Goal: Task Accomplishment & Management: Manage account settings

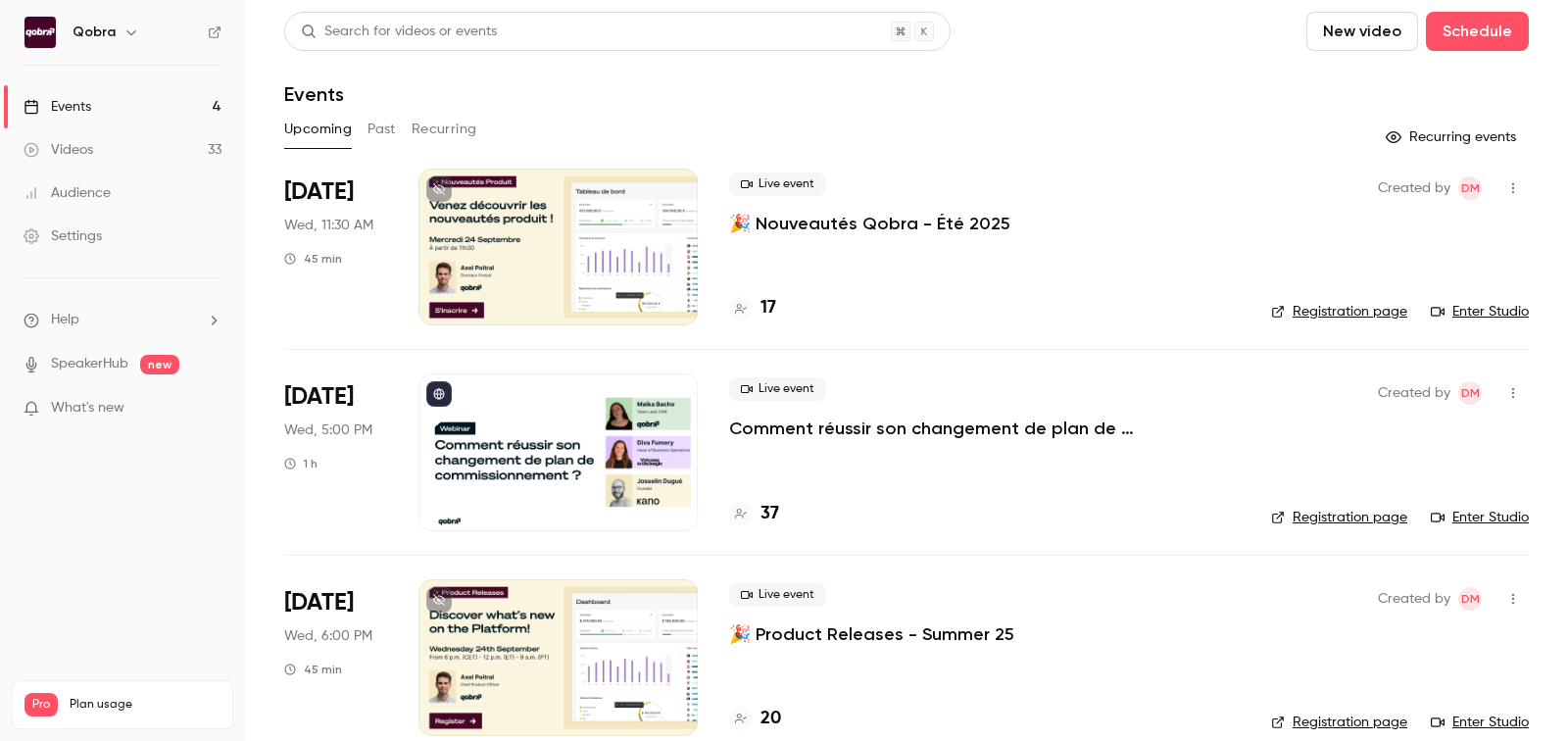
scroll to position [80, 0]
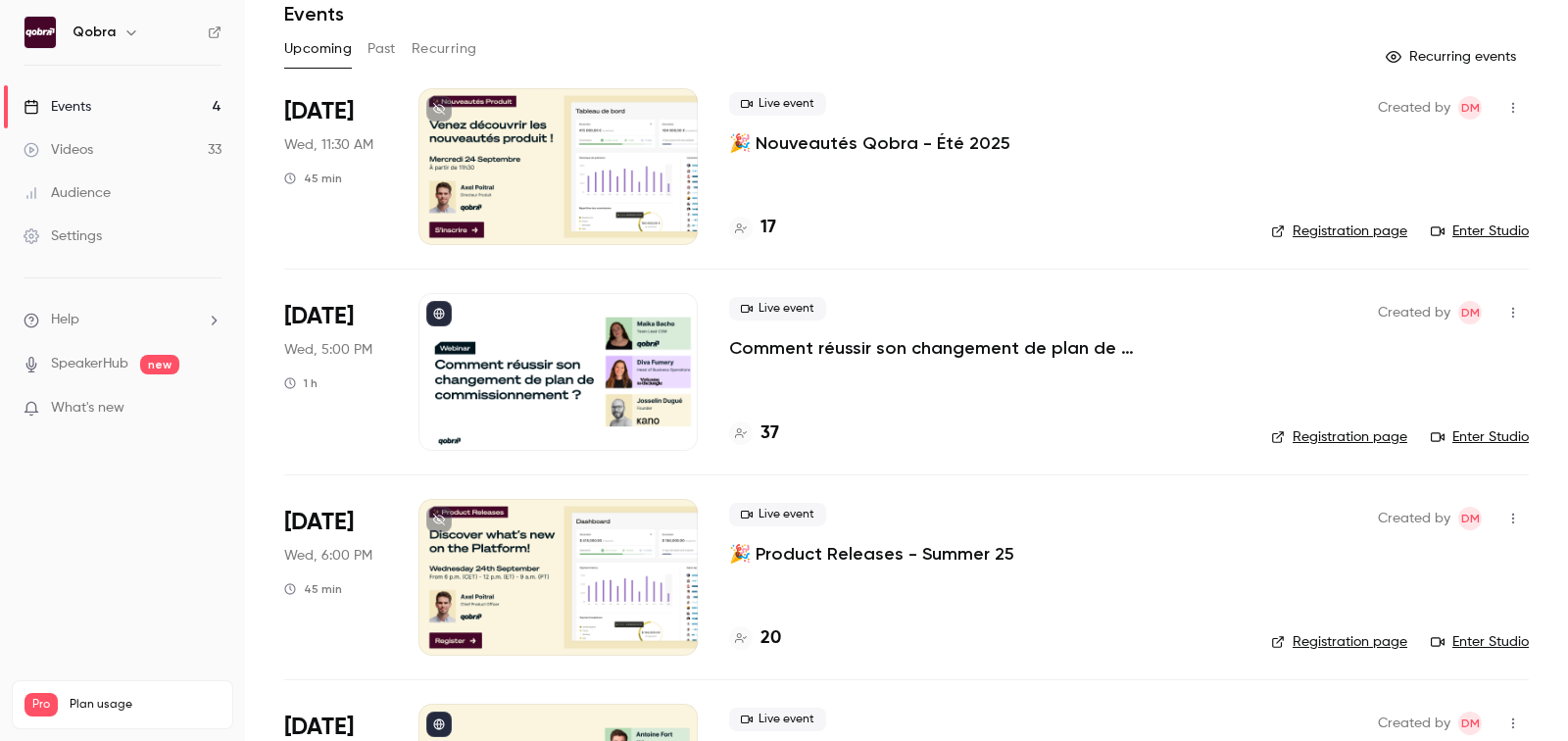
click at [768, 432] on h4 "37" at bounding box center [770, 433] width 19 height 27
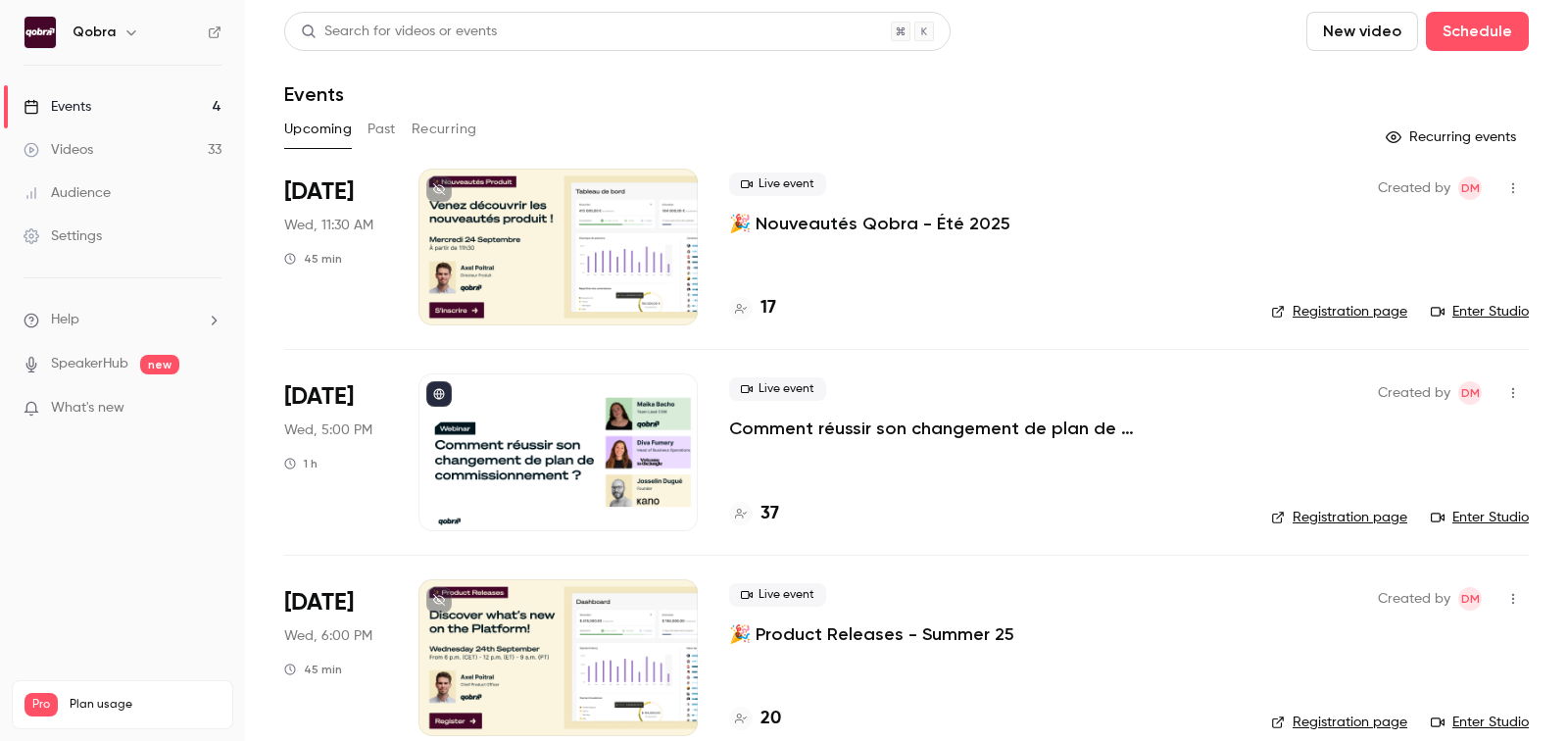
scroll to position [233, 0]
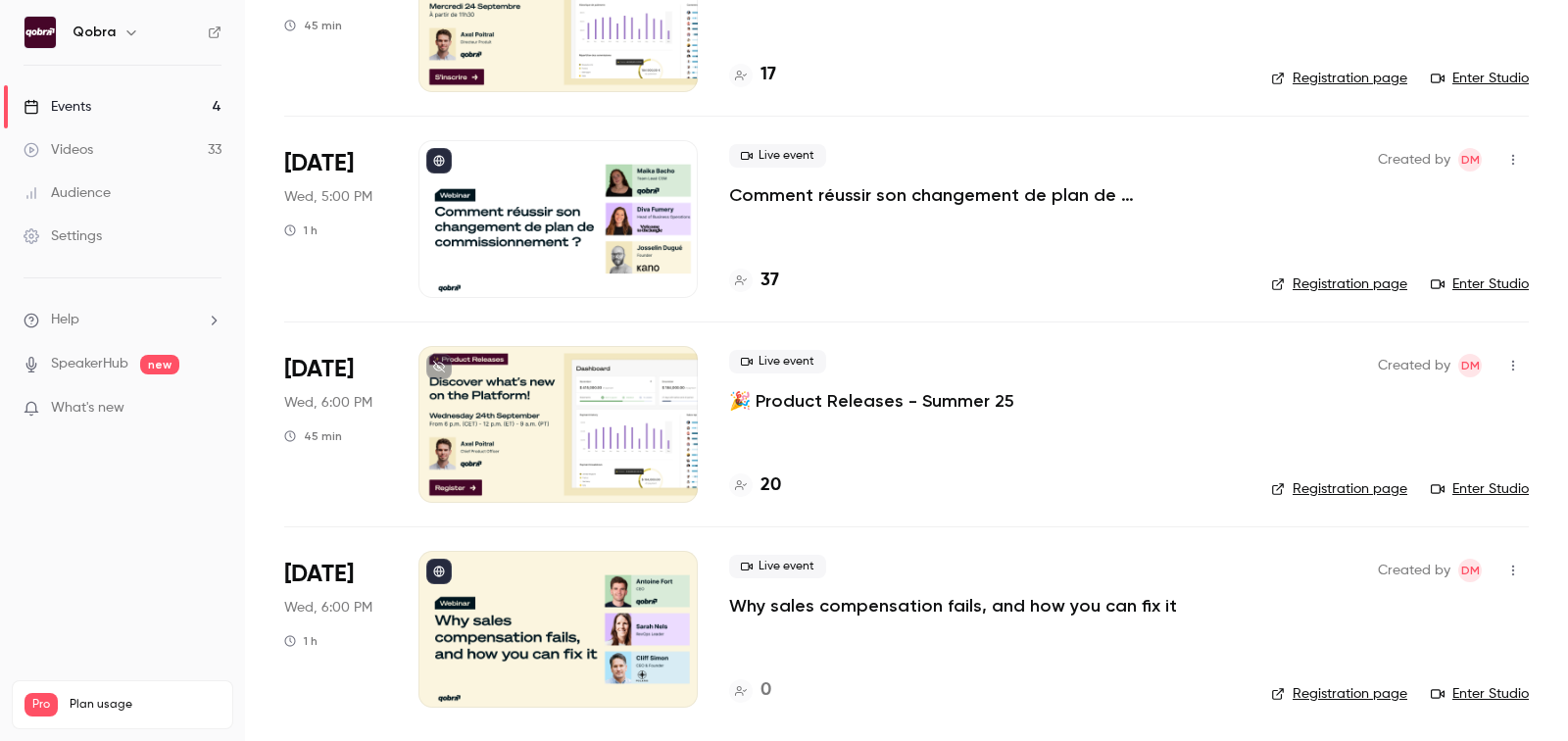
click at [808, 621] on div "Live event Why sales compensation fails, and how you can fix it 0" at bounding box center [984, 629] width 511 height 157
click at [808, 616] on div "Live event Why sales compensation fails, and how you can fix it 0" at bounding box center [984, 629] width 511 height 157
click at [805, 600] on p "Why sales compensation fails, and how you can fix it" at bounding box center [953, 606] width 448 height 24
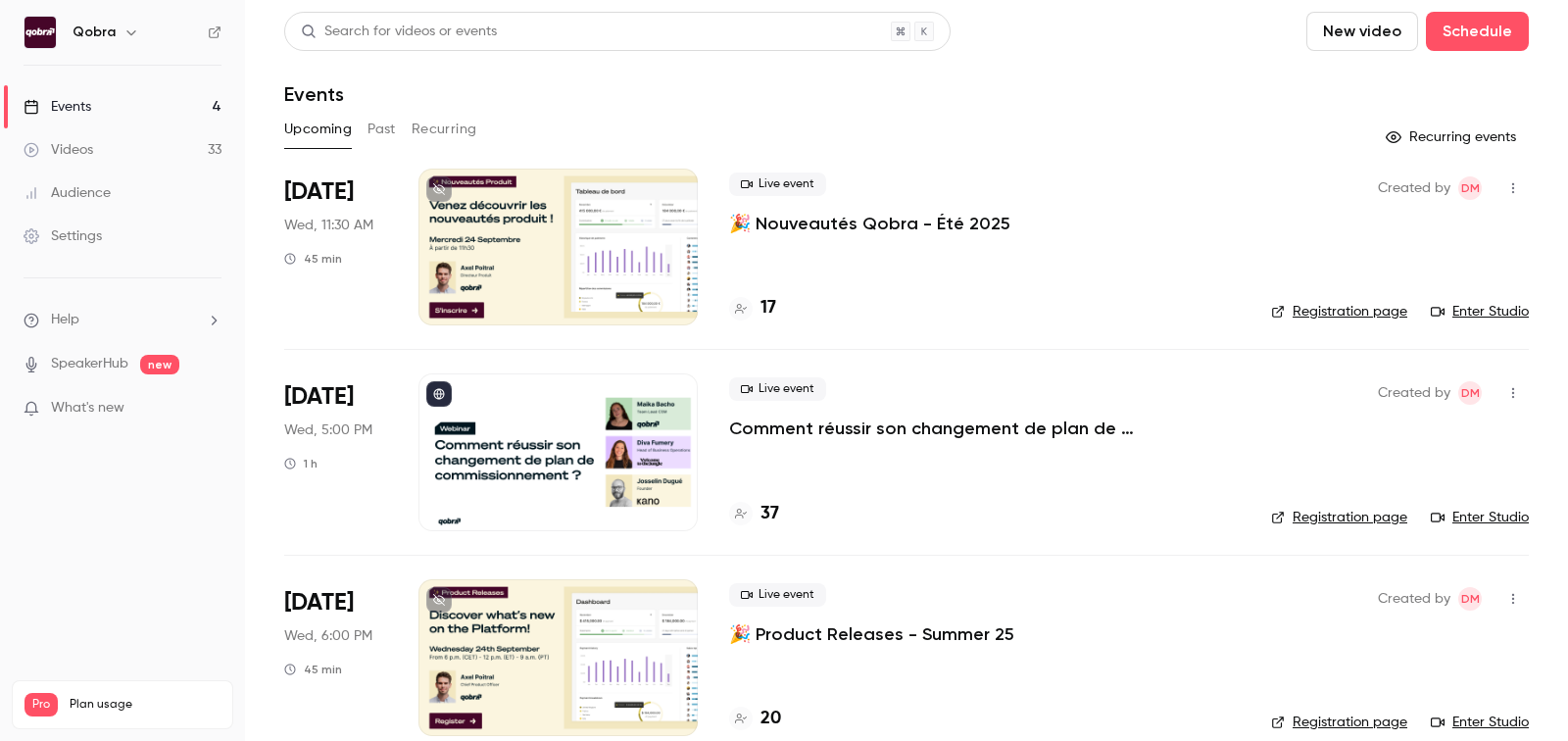
scroll to position [233, 0]
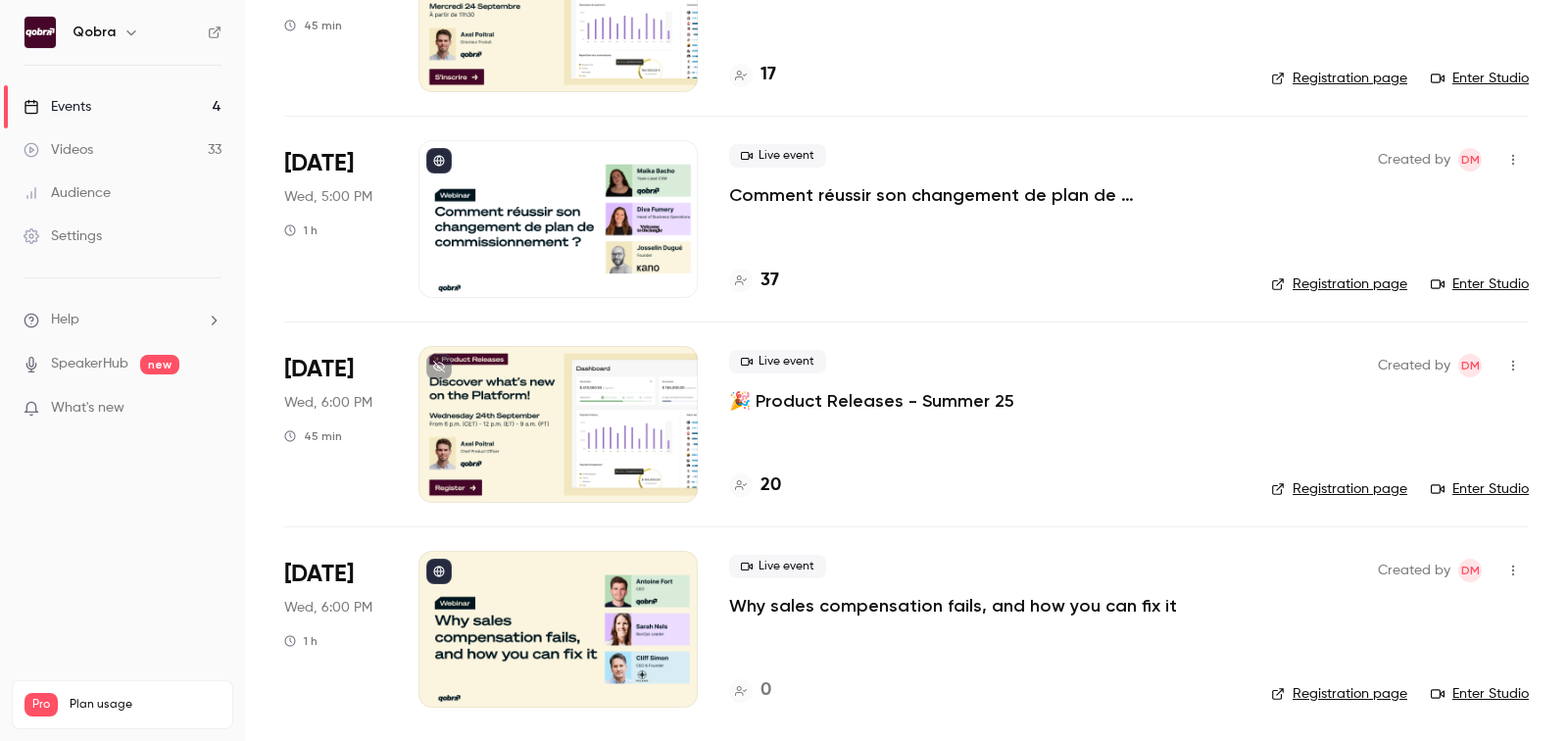
click at [813, 606] on p "Why sales compensation fails, and how you can fix it" at bounding box center [953, 606] width 448 height 24
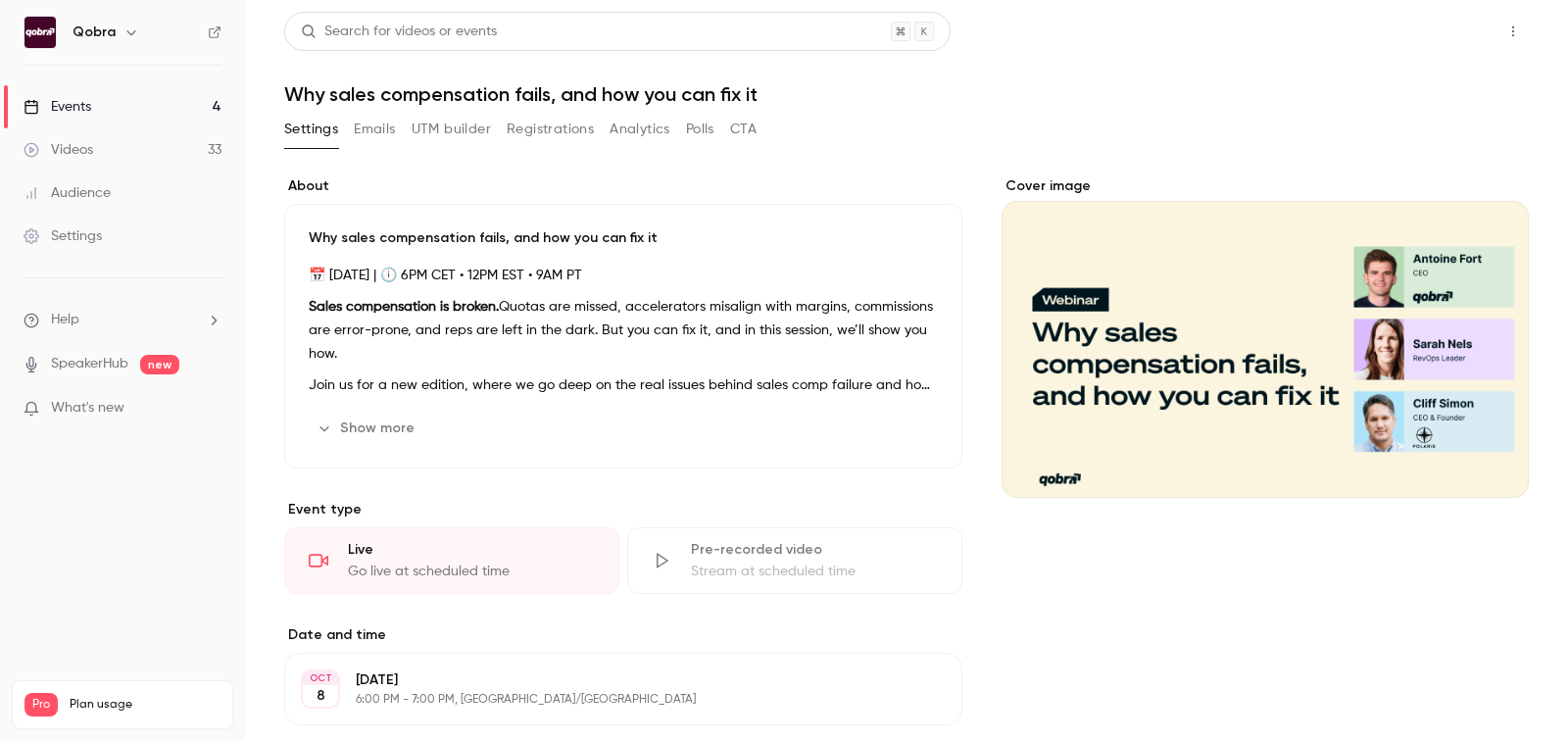
click at [1419, 39] on button "Share" at bounding box center [1443, 32] width 77 height 40
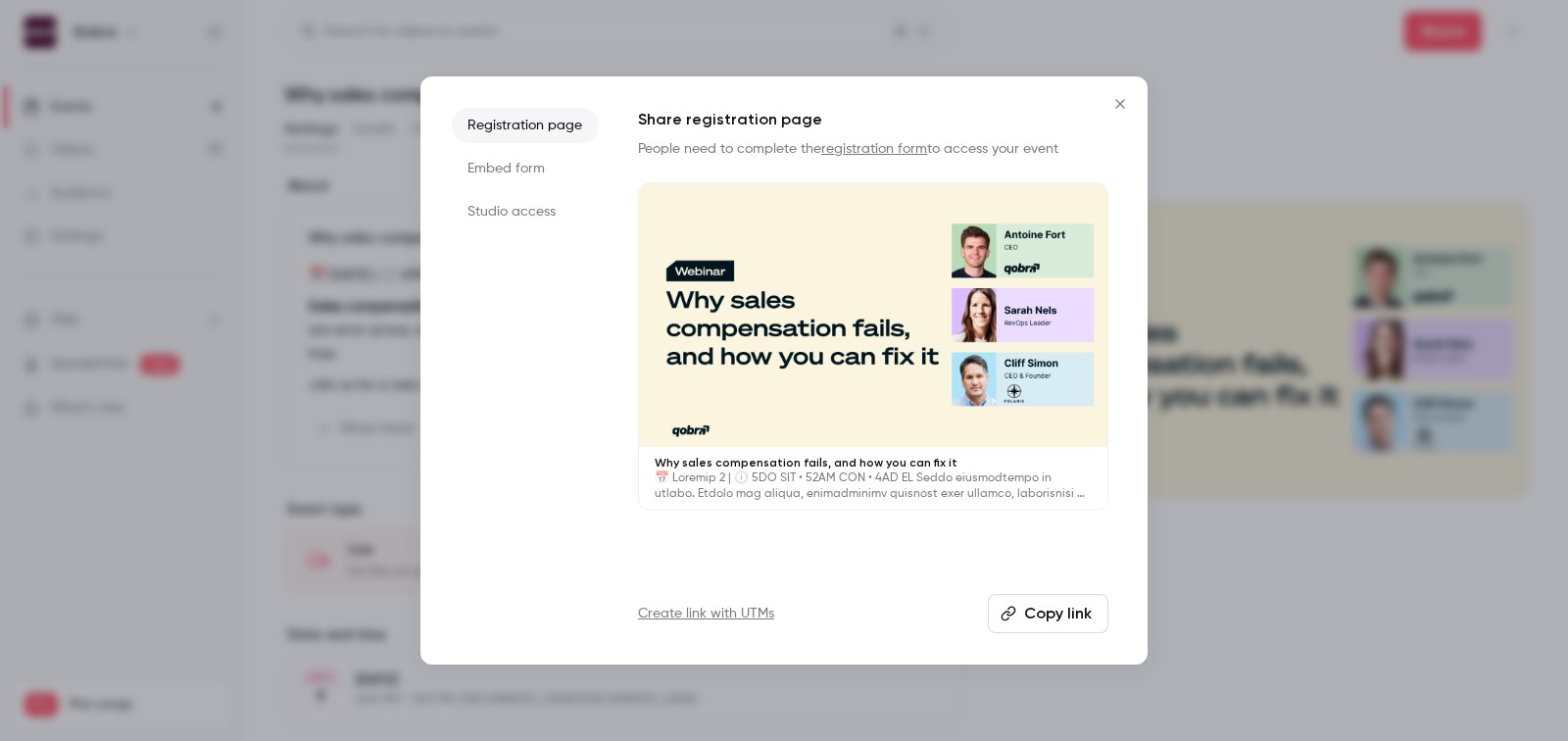
click at [1048, 599] on button "Copy link" at bounding box center [1048, 614] width 121 height 40
click at [1117, 108] on icon "Close" at bounding box center [1121, 104] width 24 height 16
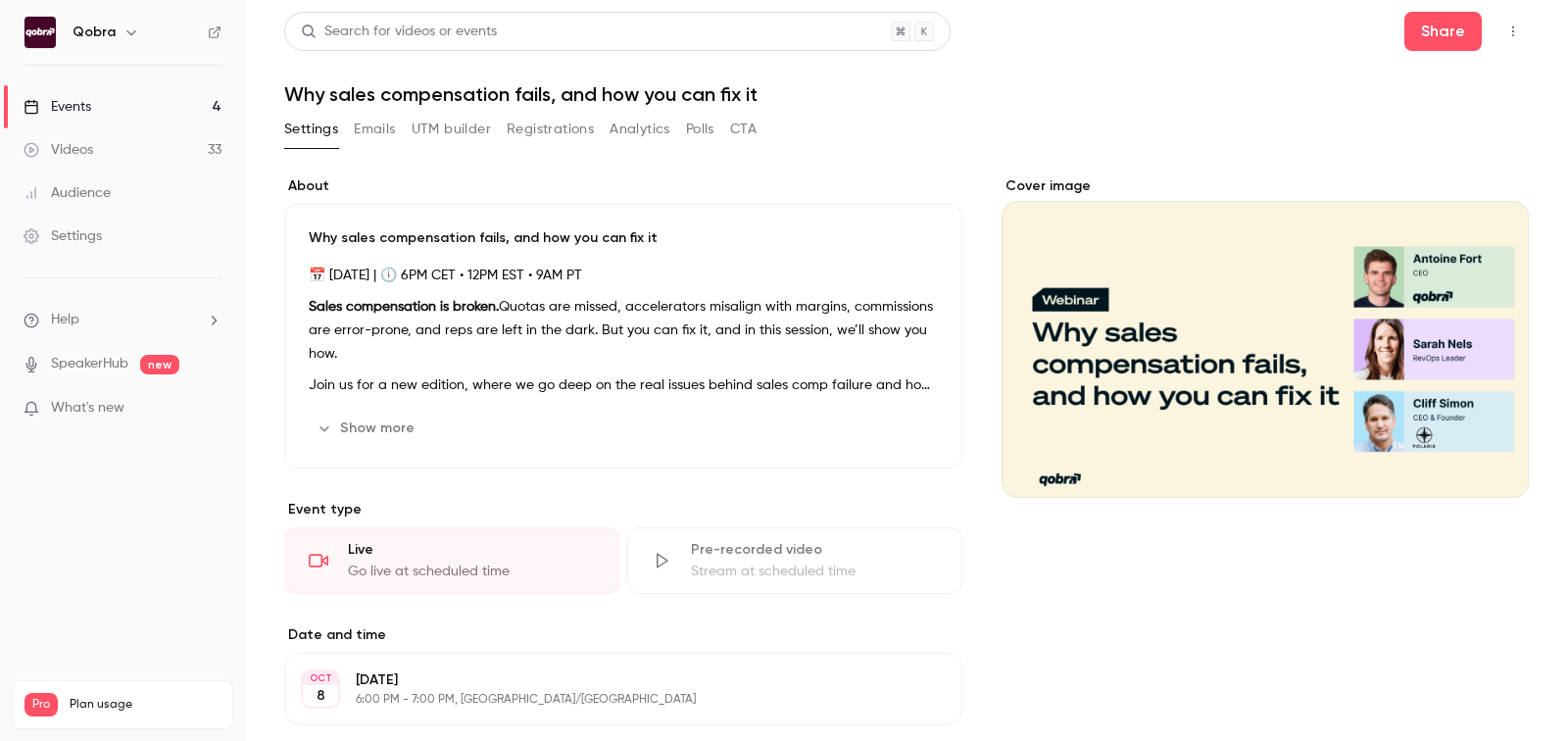
click at [113, 105] on link "Events 4" at bounding box center [122, 106] width 245 height 43
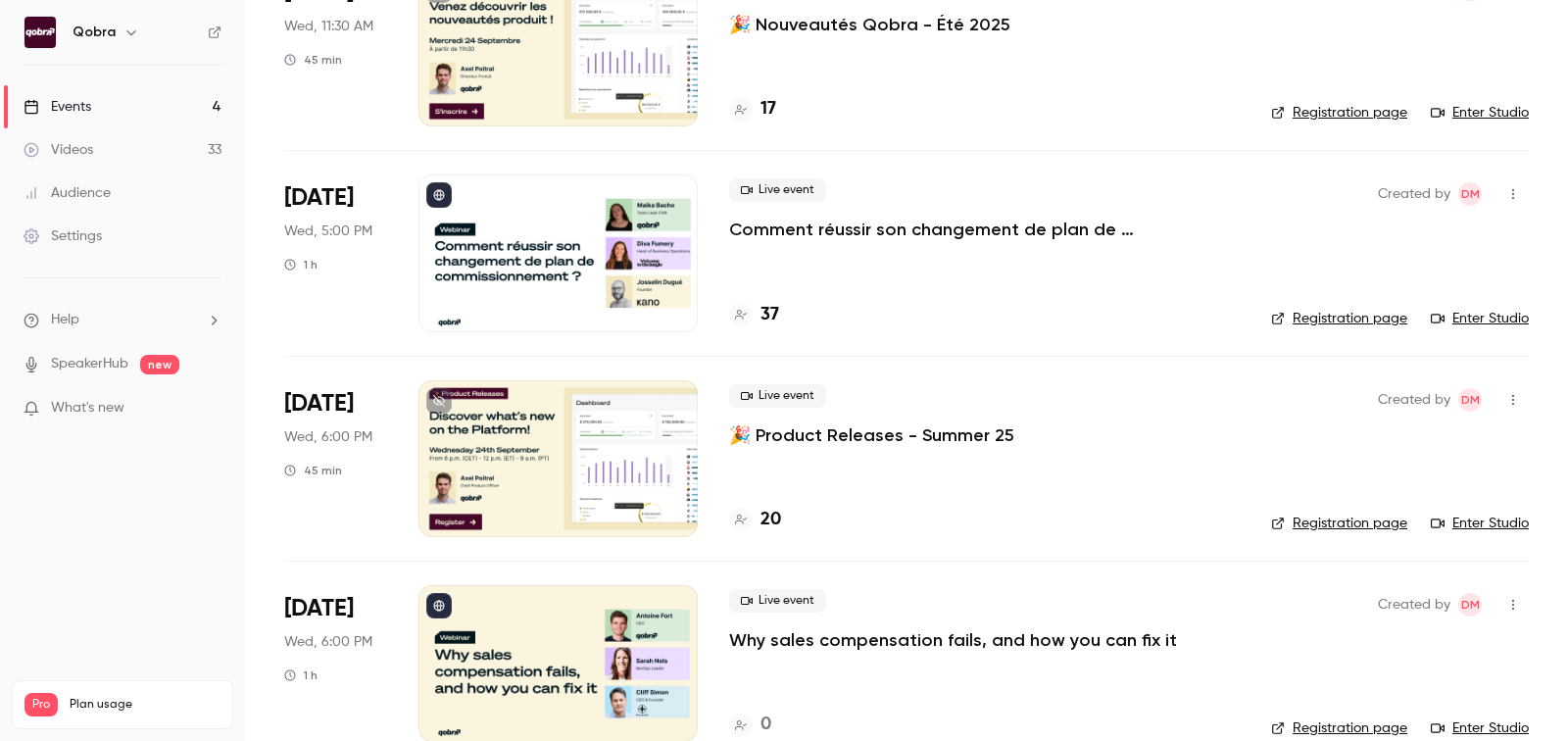
scroll to position [233, 0]
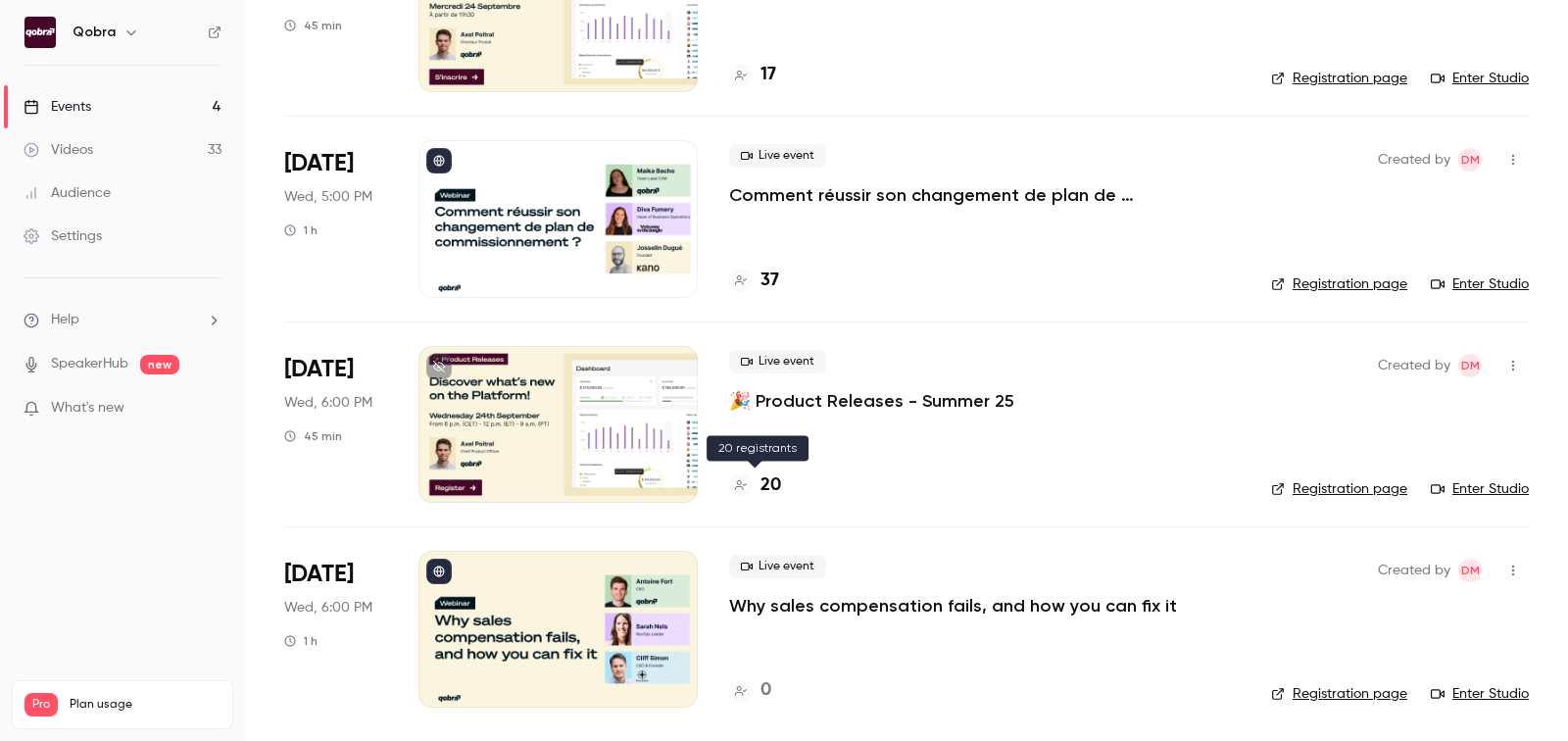
click at [769, 480] on h4 "20" at bounding box center [771, 485] width 21 height 27
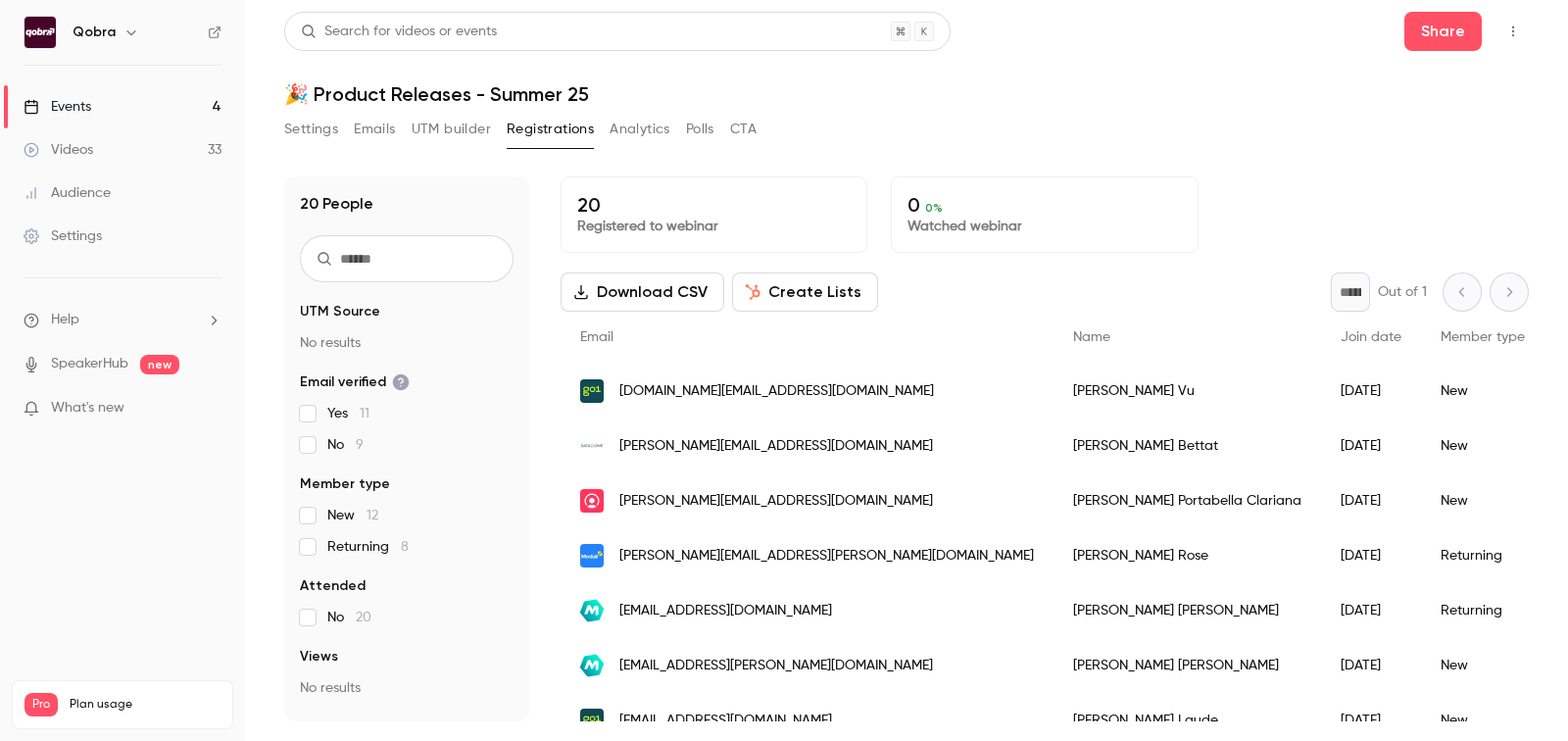
click at [175, 108] on link "Events 4" at bounding box center [122, 106] width 245 height 43
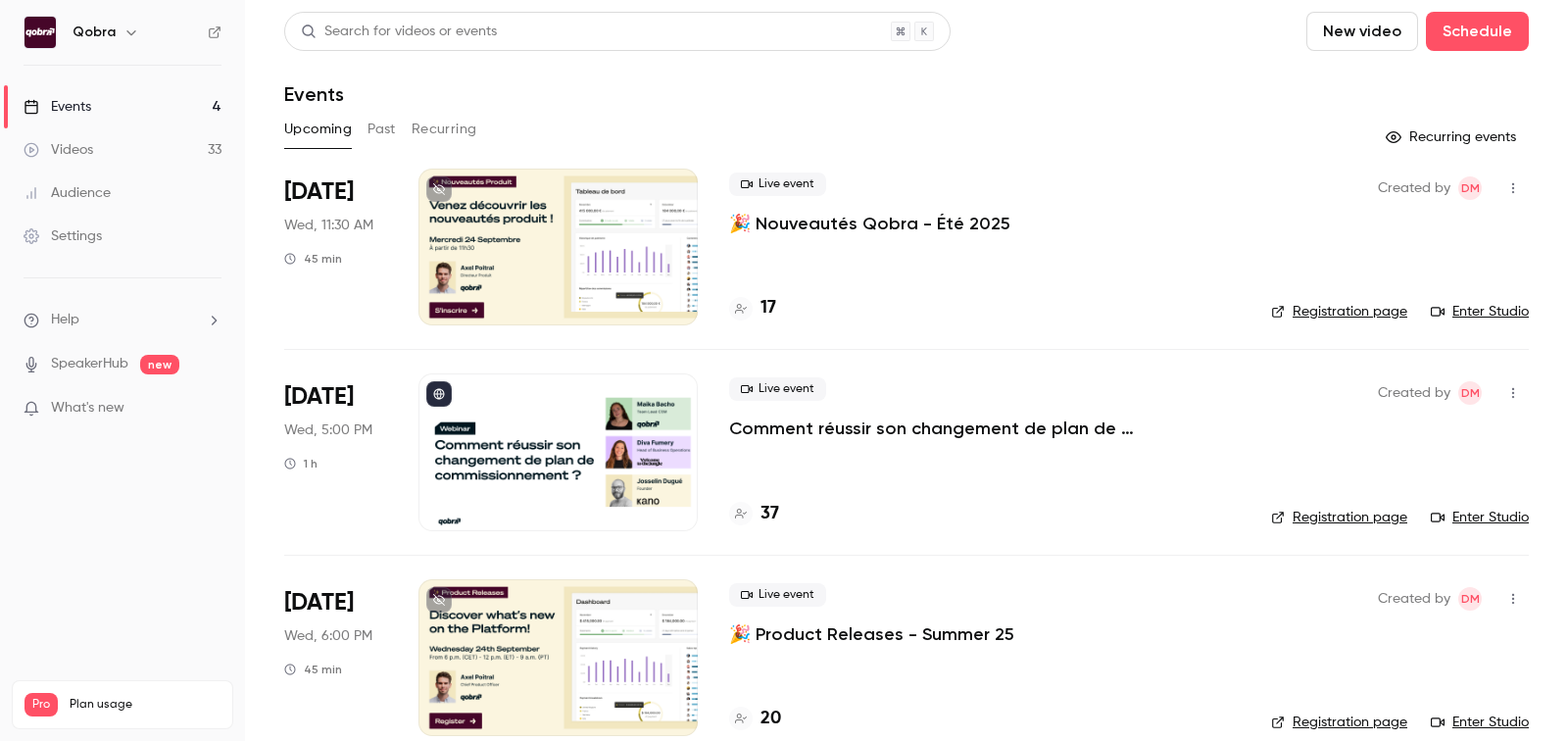
click at [776, 510] on h4 "37" at bounding box center [770, 514] width 19 height 27
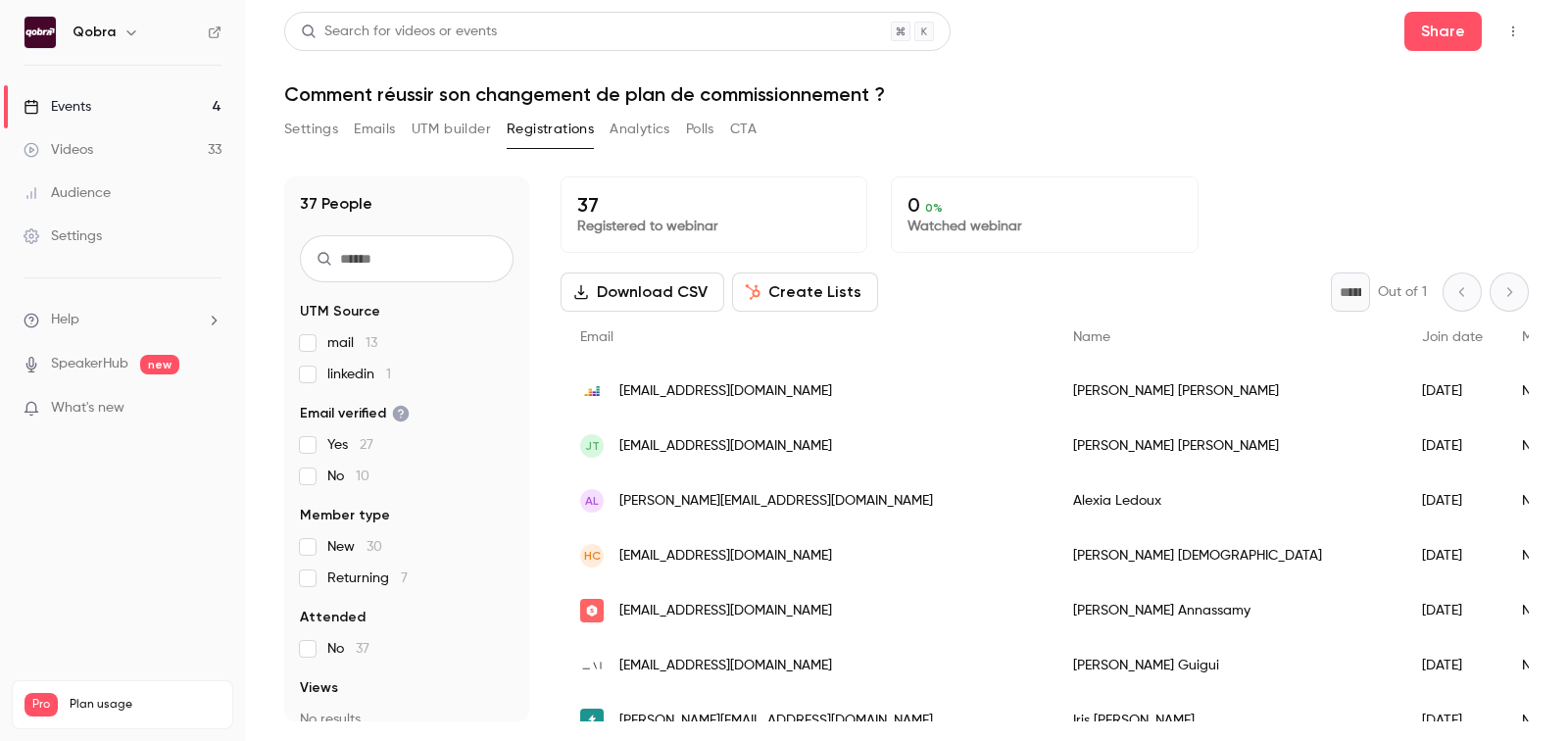
click at [660, 393] on span "[EMAIL_ADDRESS][DOMAIN_NAME]" at bounding box center [726, 391] width 212 height 21
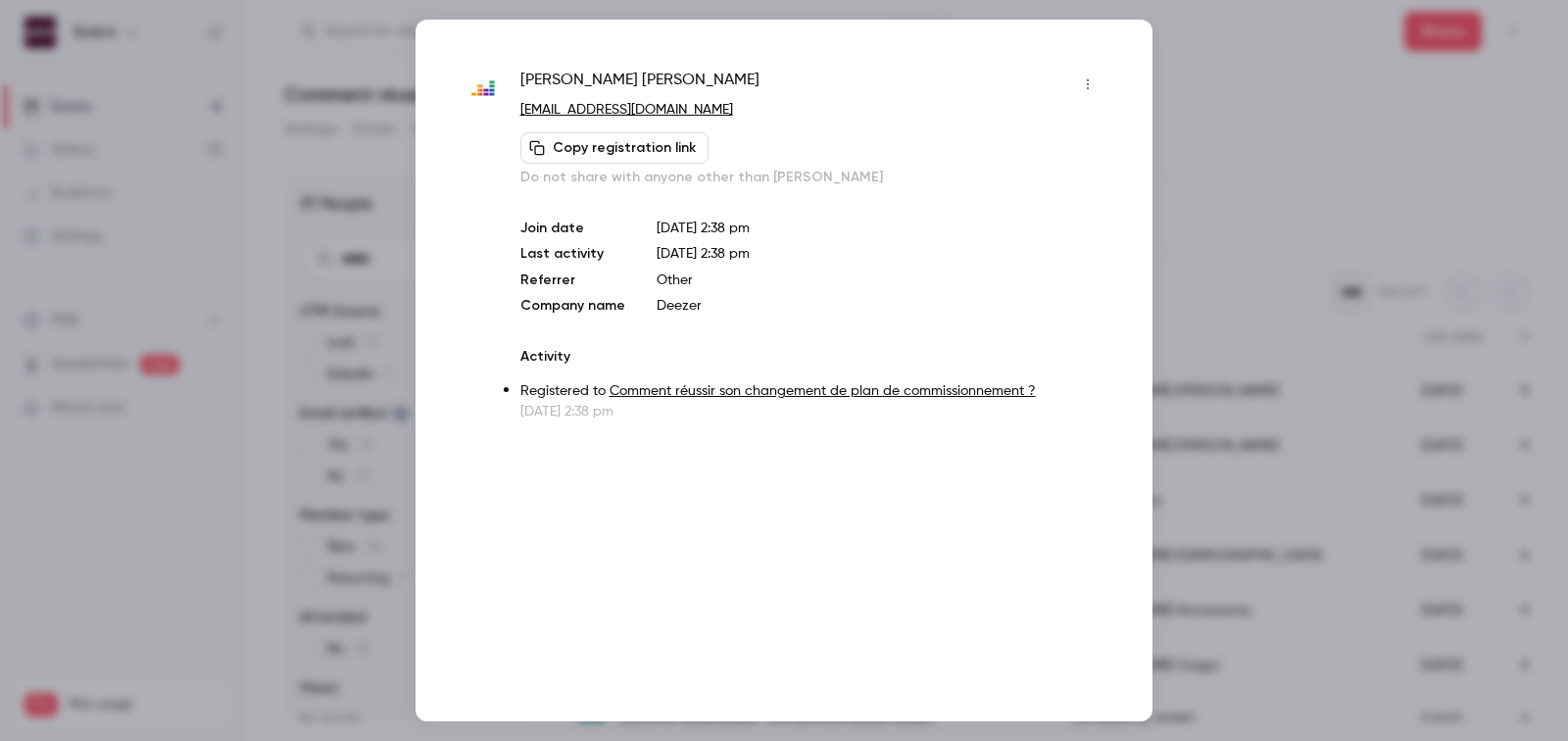
click at [578, 88] on span "[PERSON_NAME]" at bounding box center [640, 84] width 239 height 32
copy div "[PERSON_NAME]"
click at [1359, 265] on div at bounding box center [784, 370] width 1568 height 741
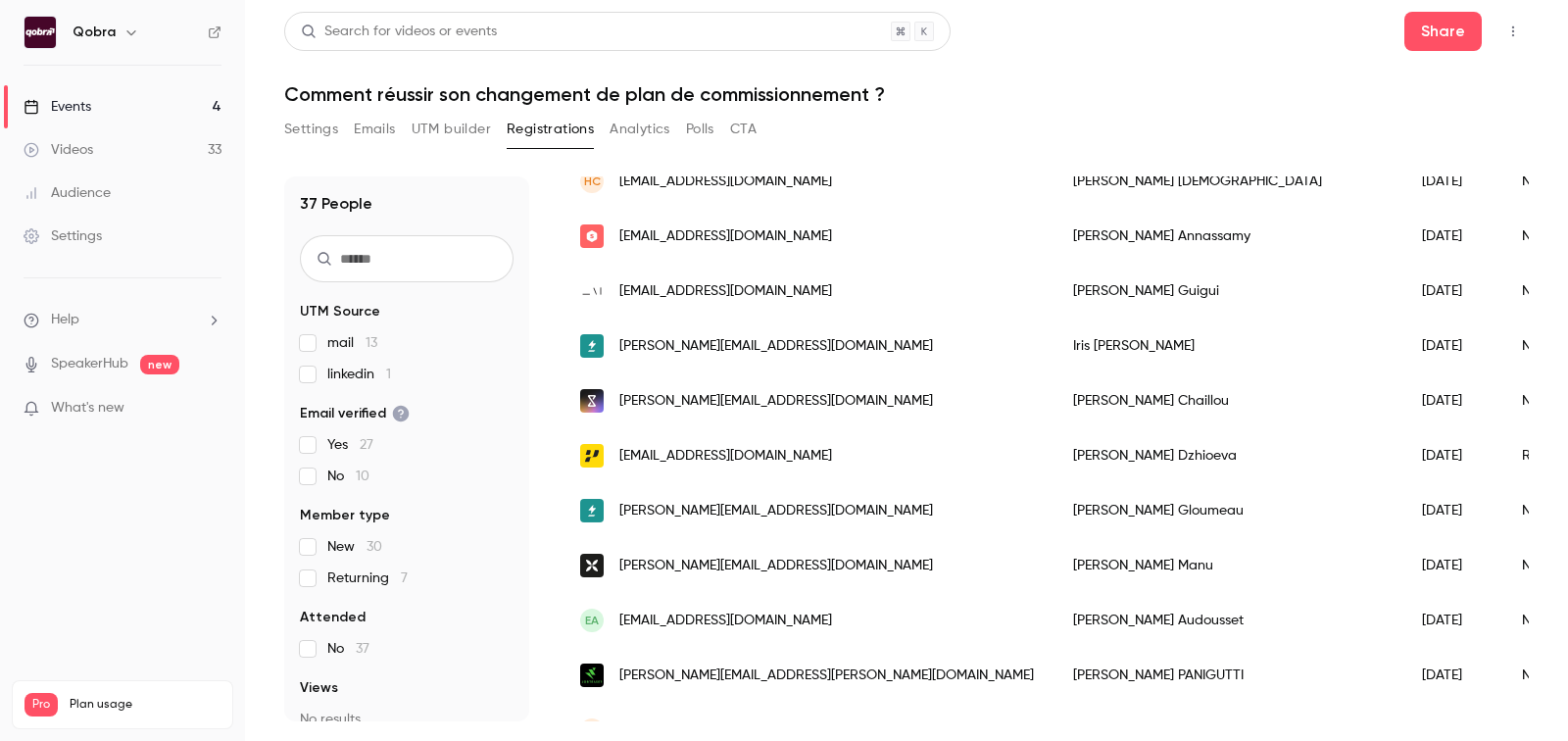
scroll to position [375, 0]
click at [89, 134] on link "Videos 33" at bounding box center [122, 149] width 245 height 43
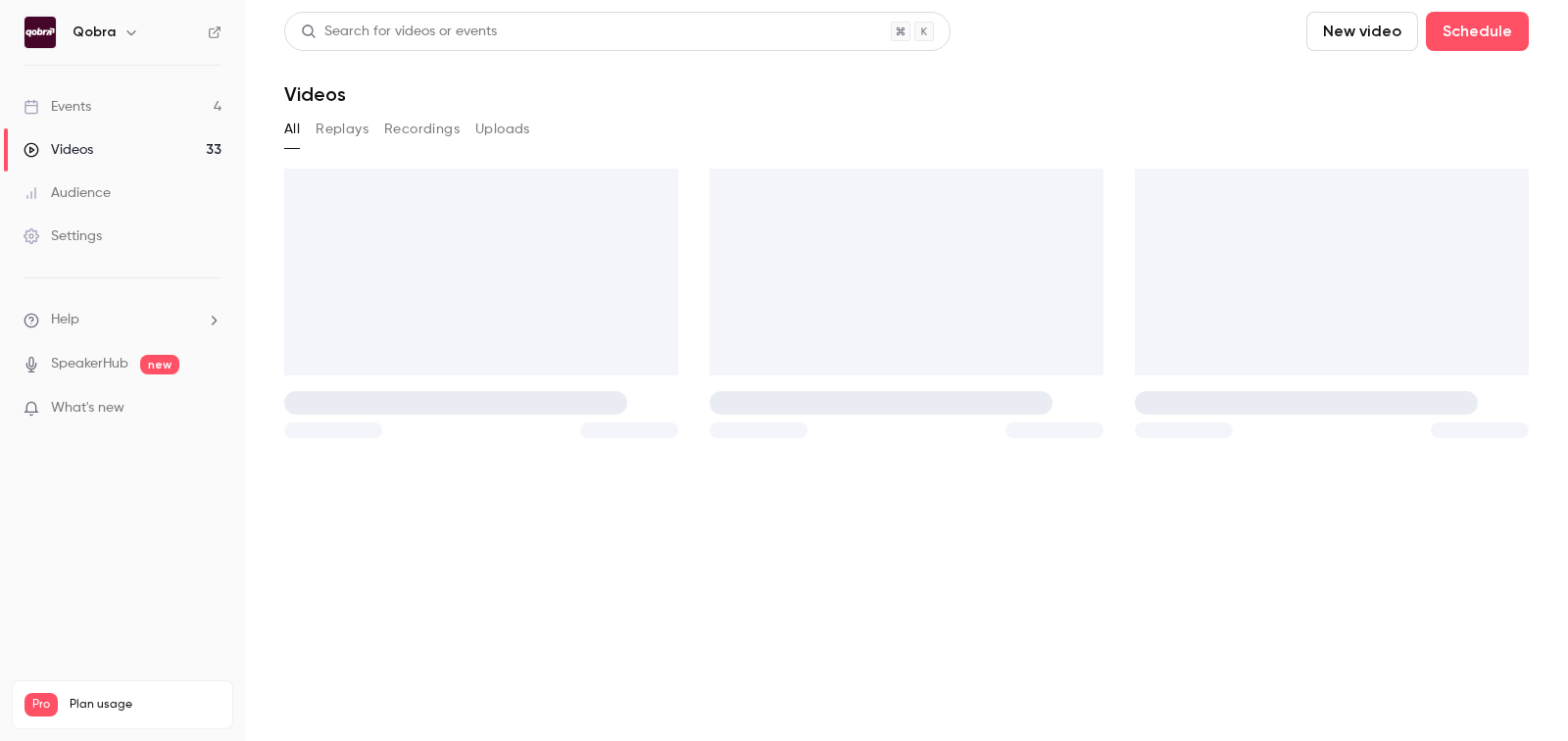
click at [89, 122] on link "Events 4" at bounding box center [122, 106] width 245 height 43
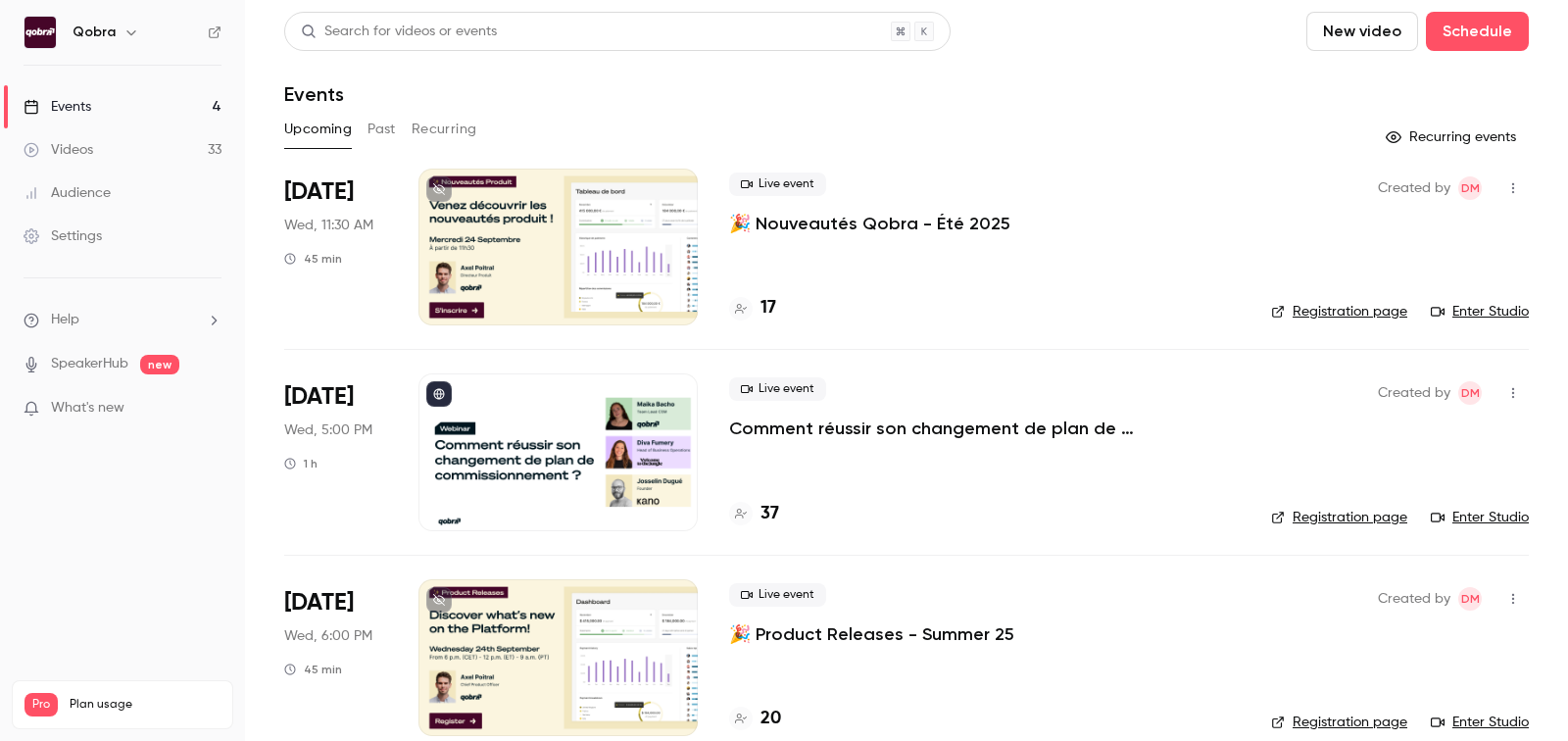
scroll to position [233, 0]
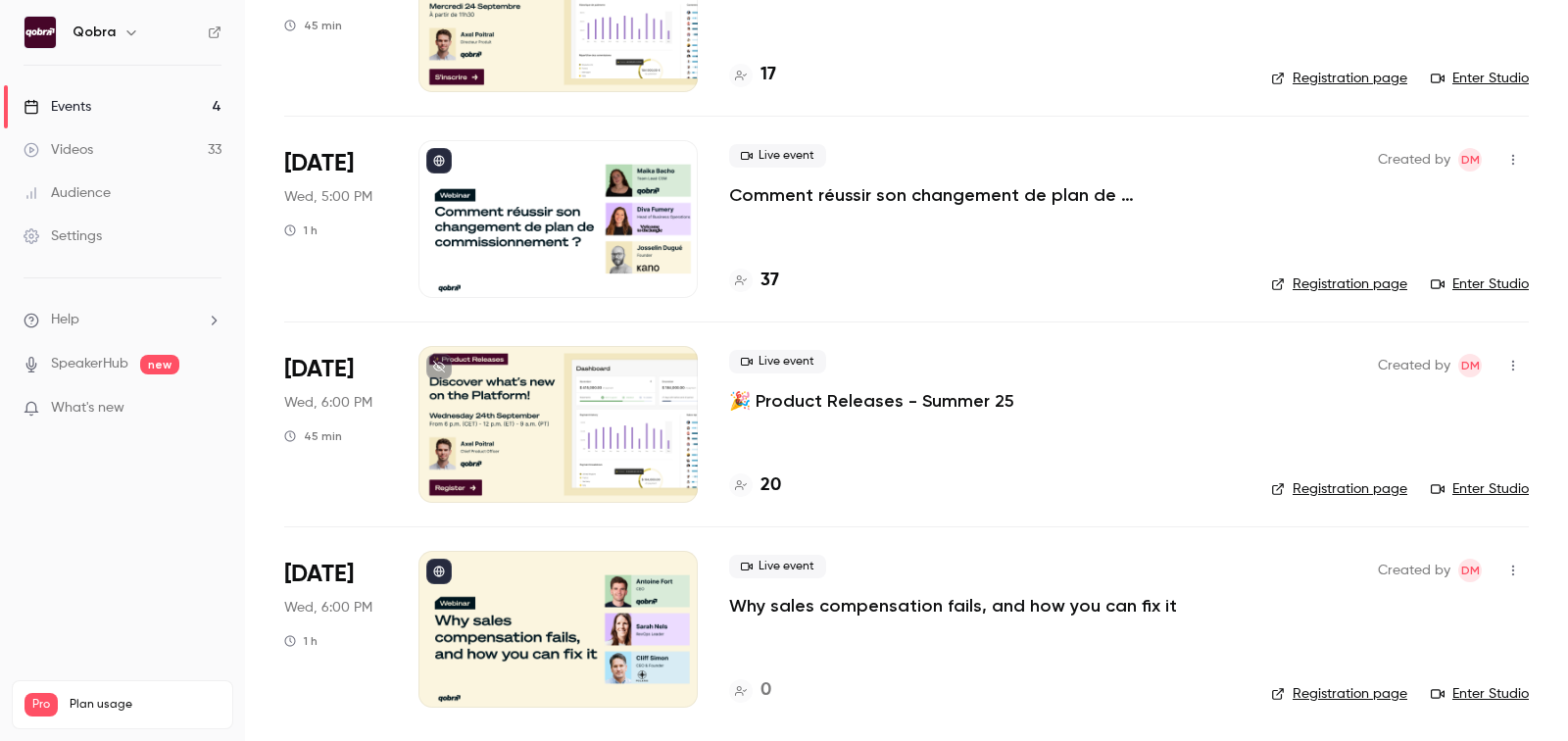
click at [796, 609] on p "Why sales compensation fails, and how you can fix it" at bounding box center [953, 606] width 448 height 24
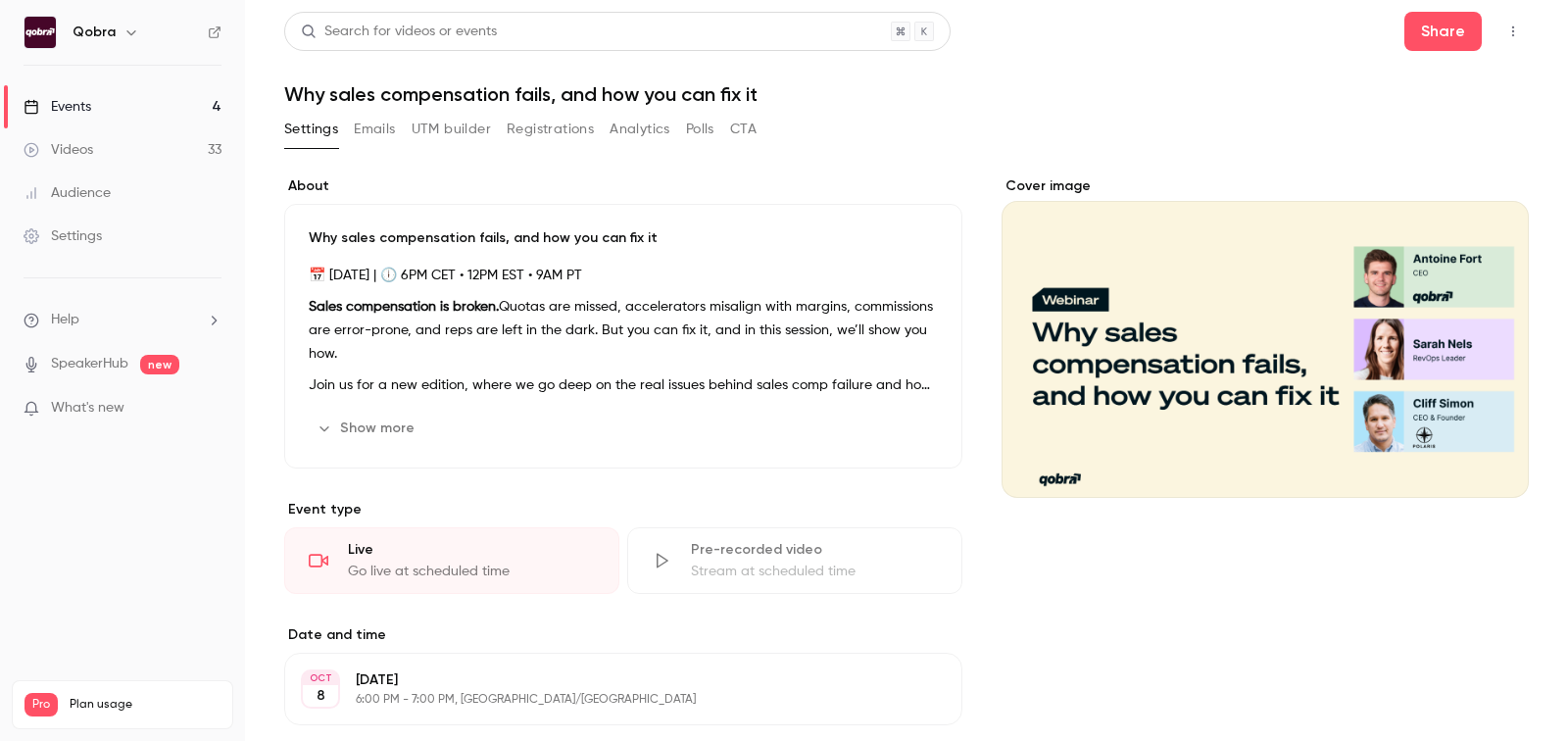
click at [368, 417] on button "Show more" at bounding box center [367, 429] width 118 height 32
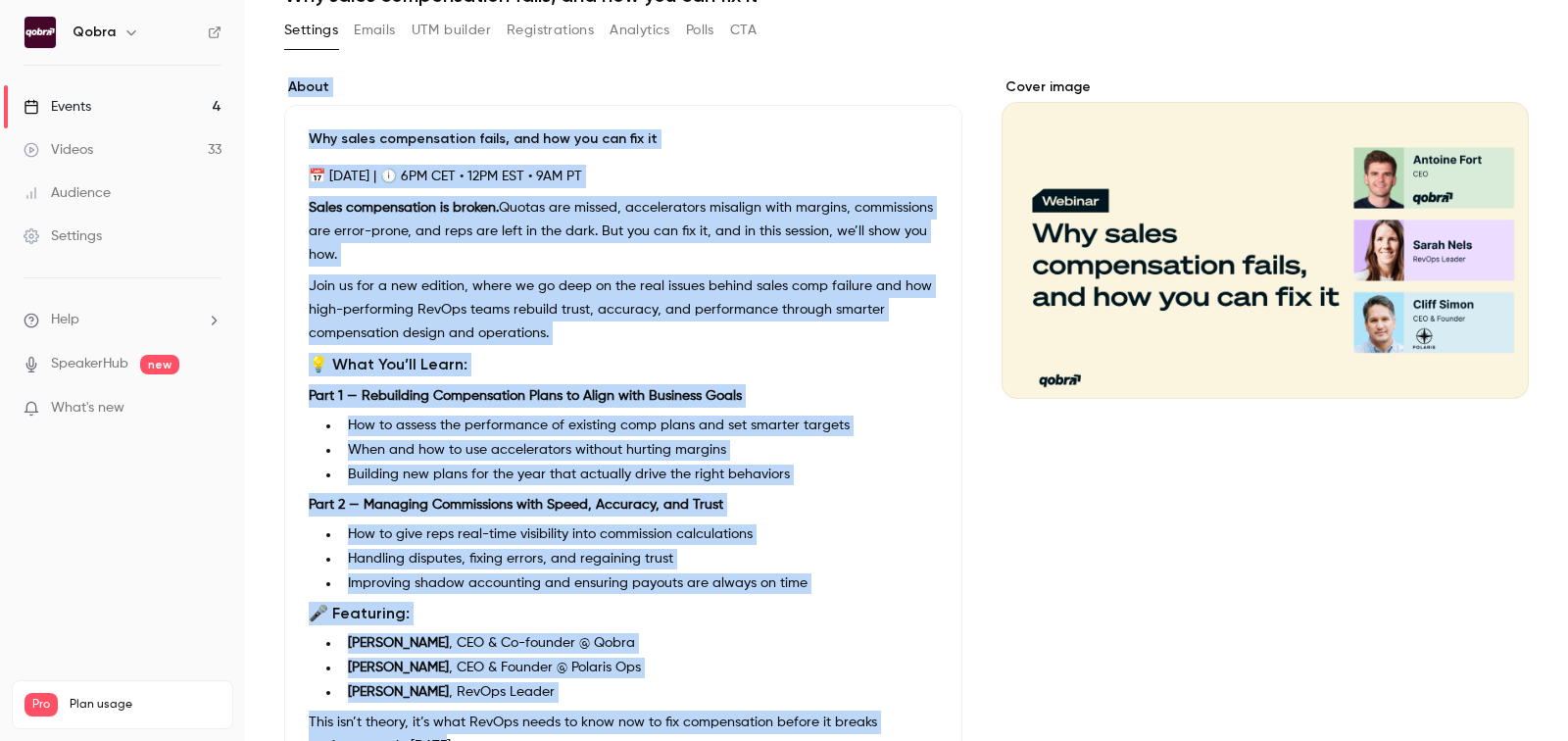
scroll to position [93, 0]
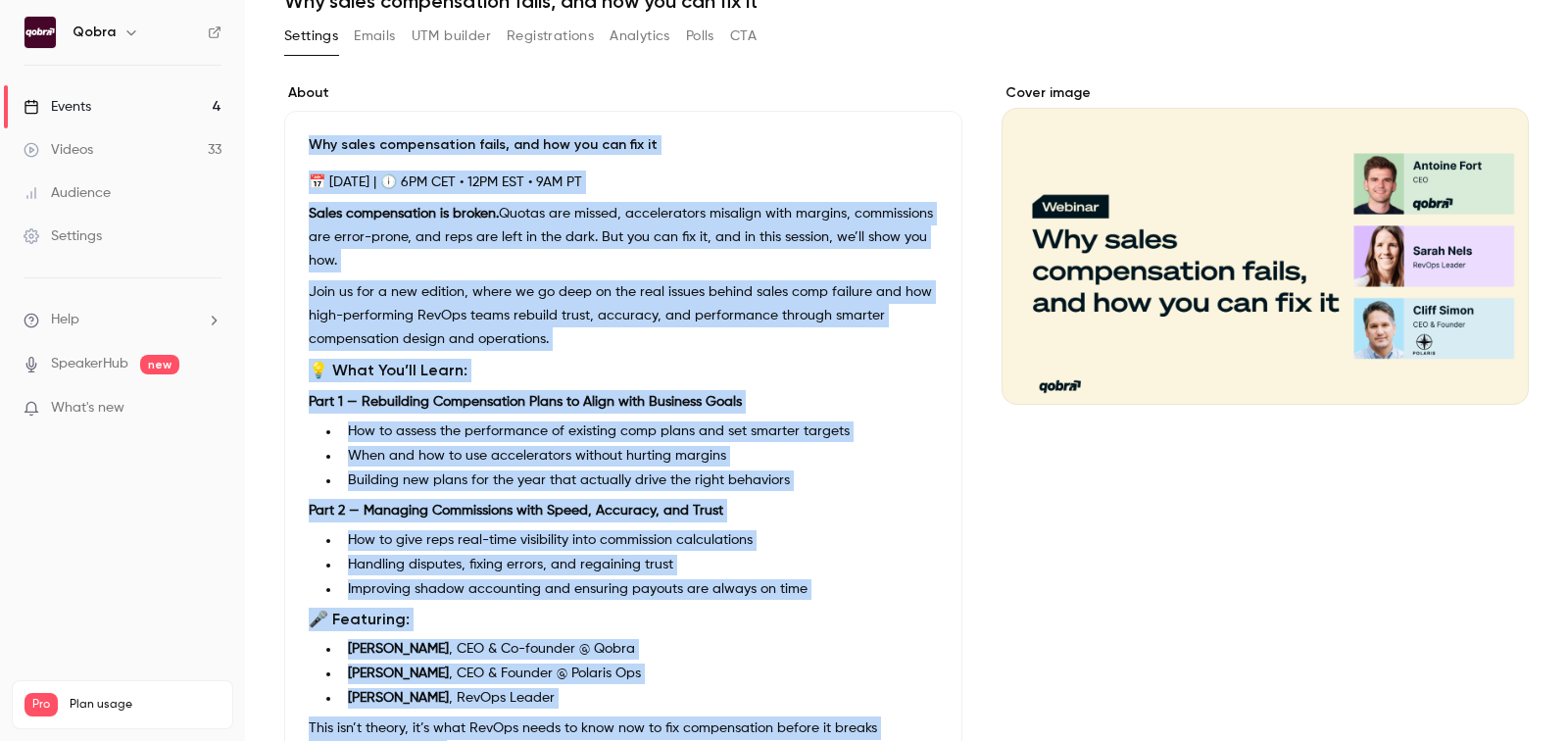
drag, startPoint x: 456, startPoint y: 609, endPoint x: 310, endPoint y: 140, distance: 491.2
click at [310, 140] on div "Why sales compensation fails, and how you can fix it 📅 [DATE] | 🕕 6PM CET • 12P…" at bounding box center [624, 470] width 678 height 719
copy div "Lor ipsum dolorsitamet conse, adi eli sed doe tem in 📅 Utlabor 0 | 🕕 4ET DOL • …"
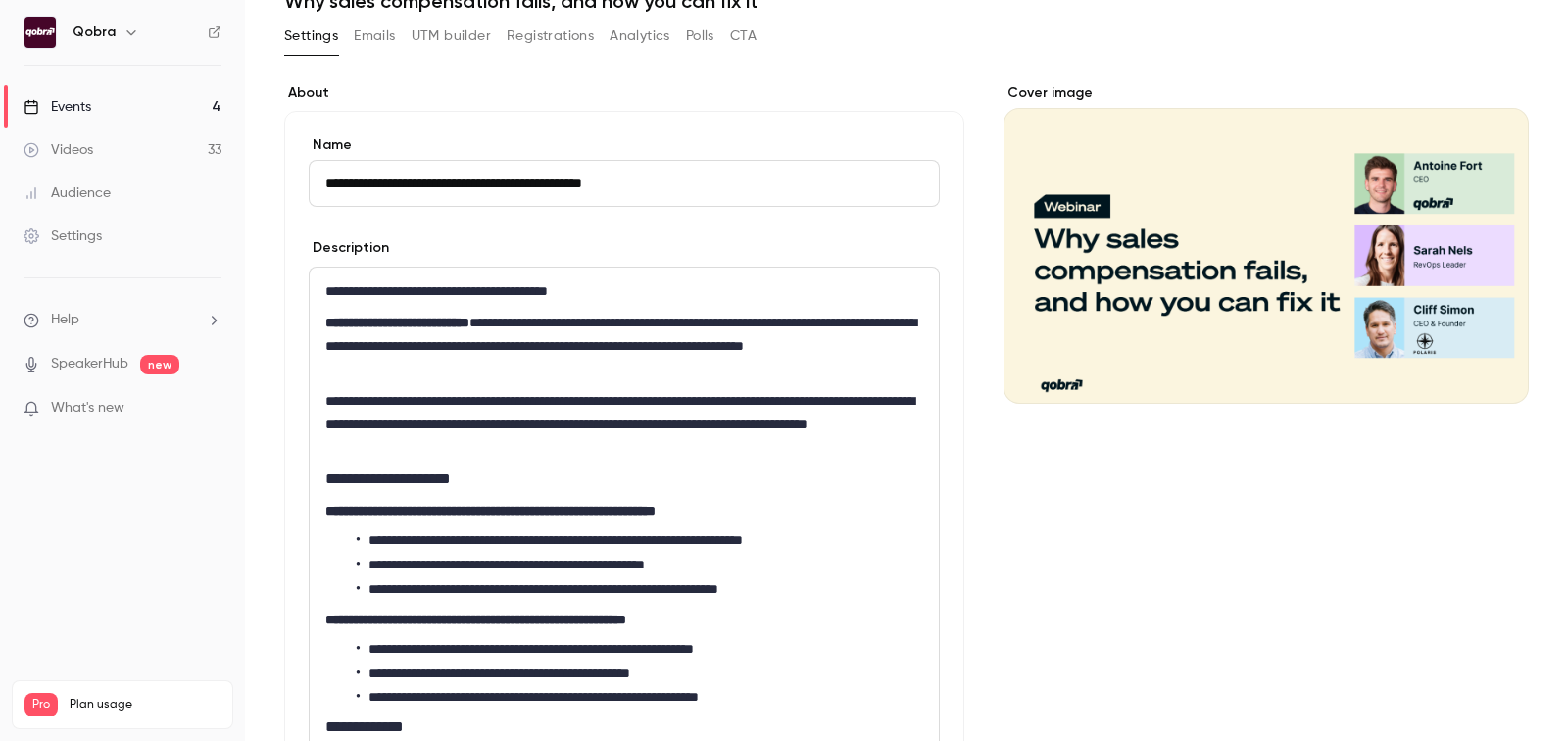
click at [430, 359] on p "**********" at bounding box center [624, 345] width 598 height 70
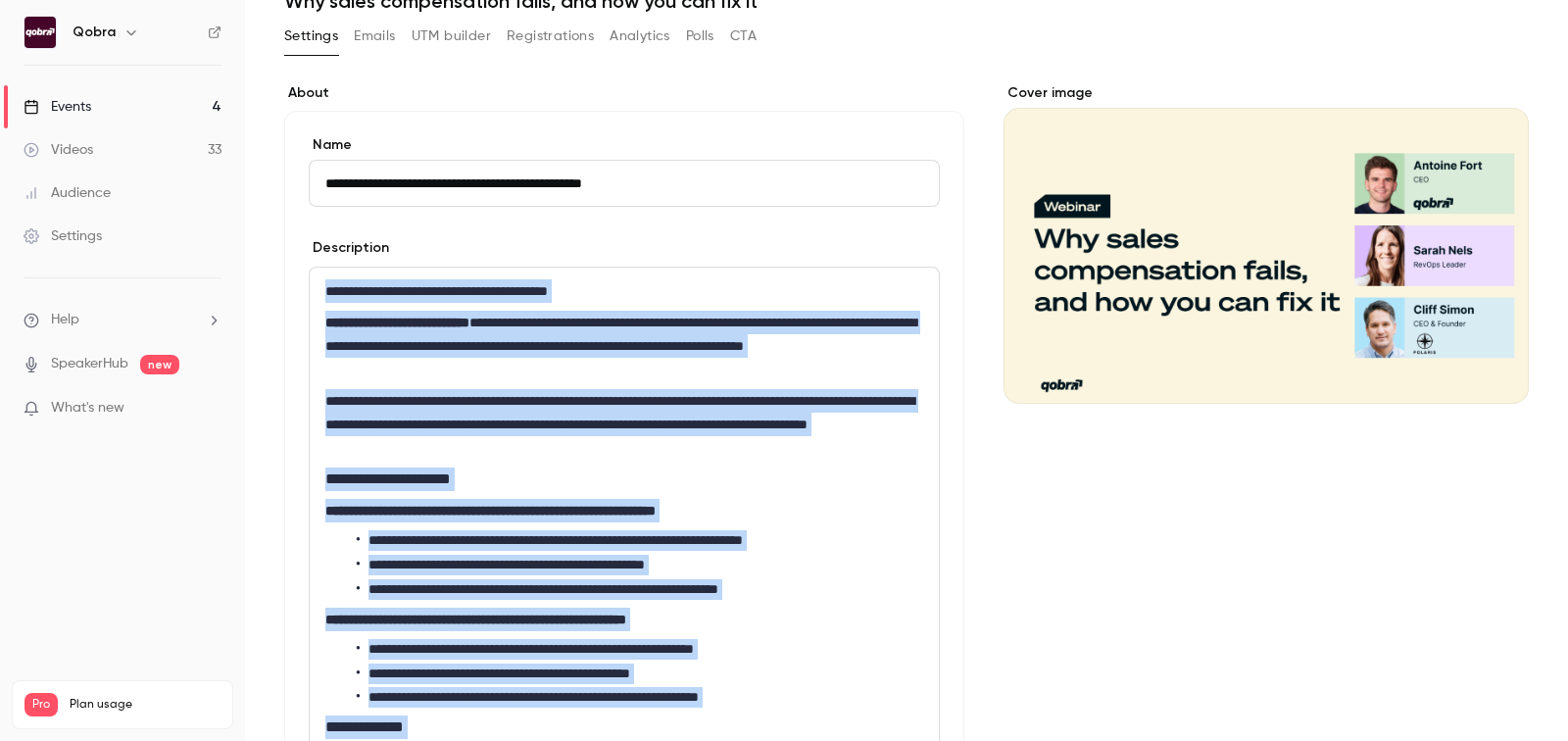
copy div "**********"
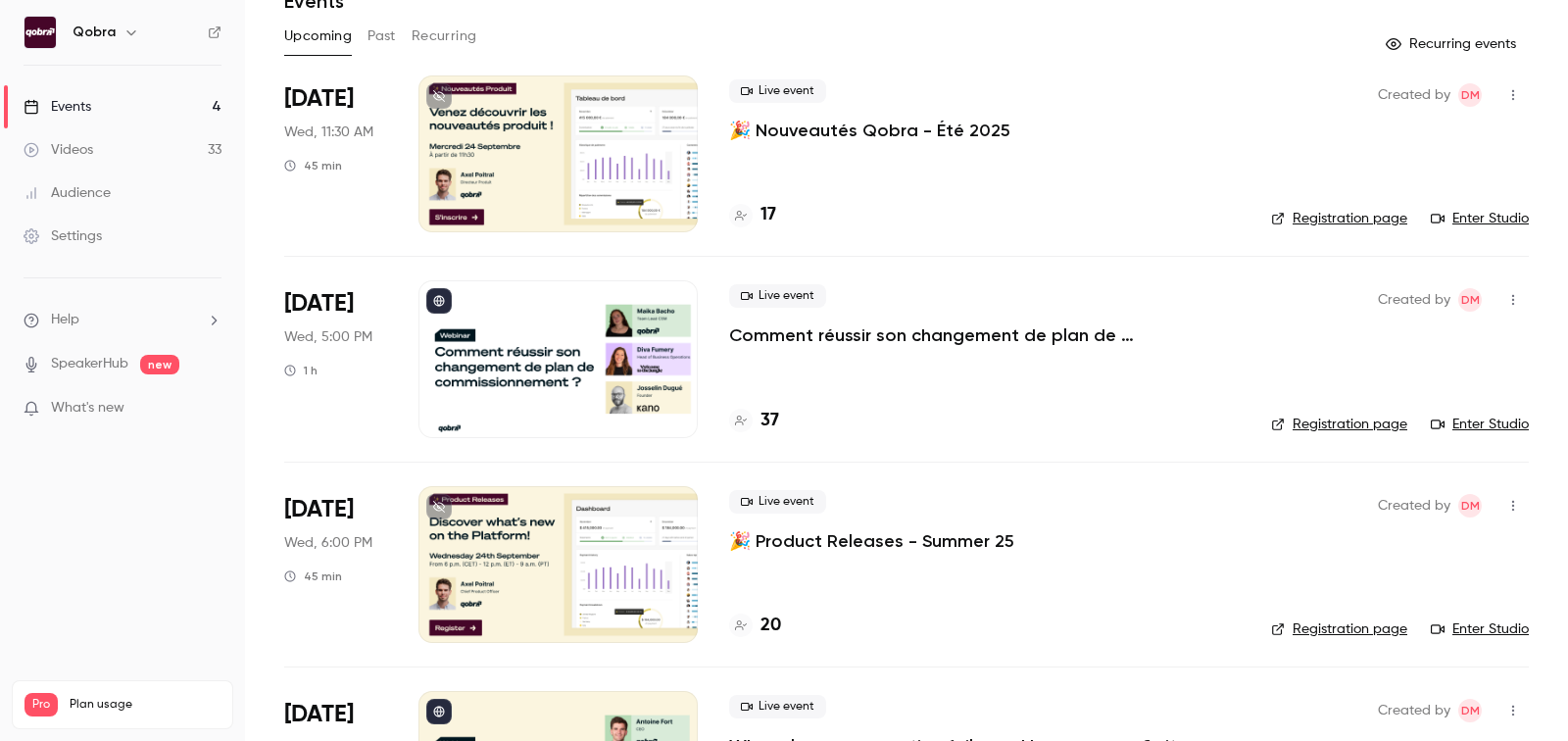
scroll to position [233, 0]
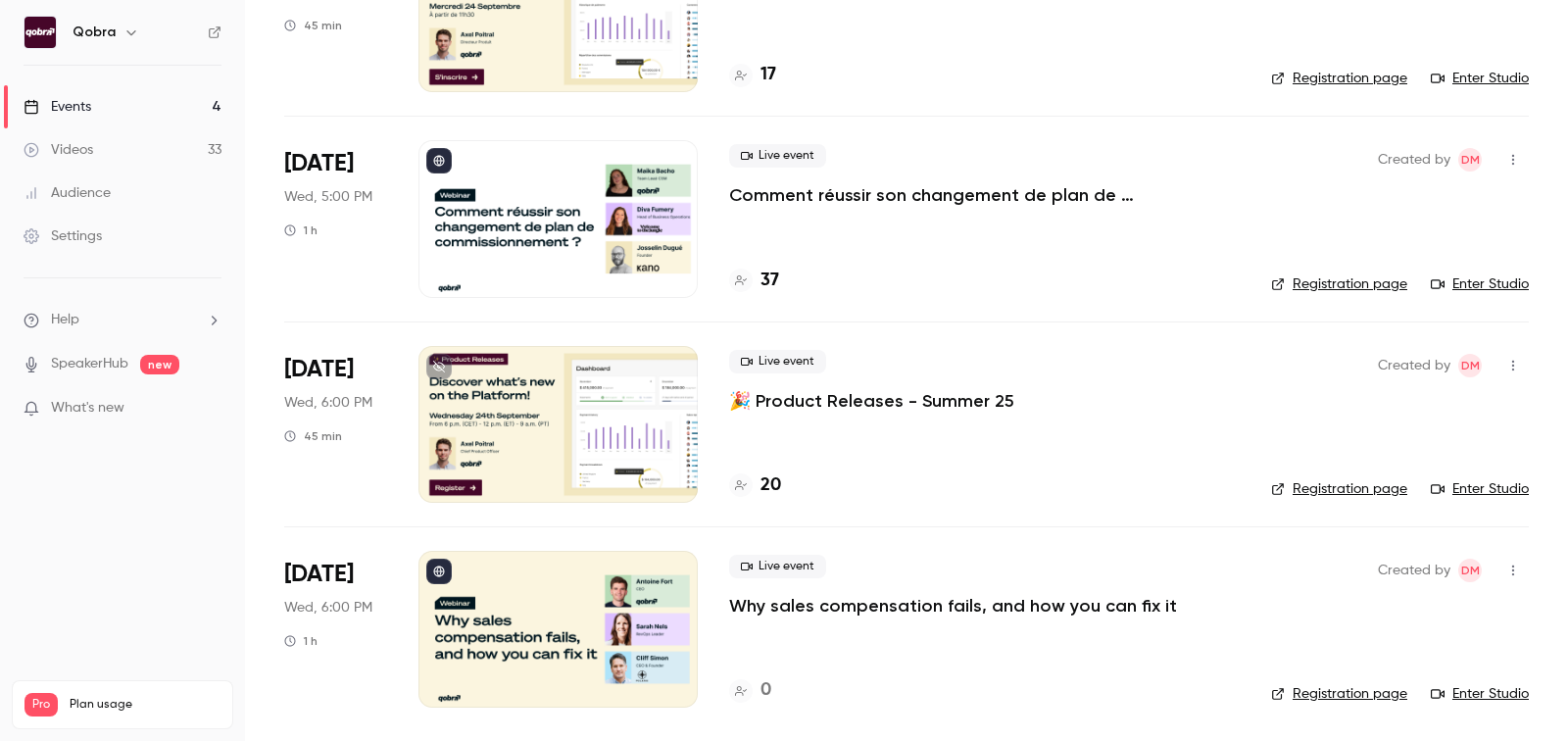
click at [830, 594] on p "Why sales compensation fails, and how you can fix it" at bounding box center [953, 606] width 448 height 24
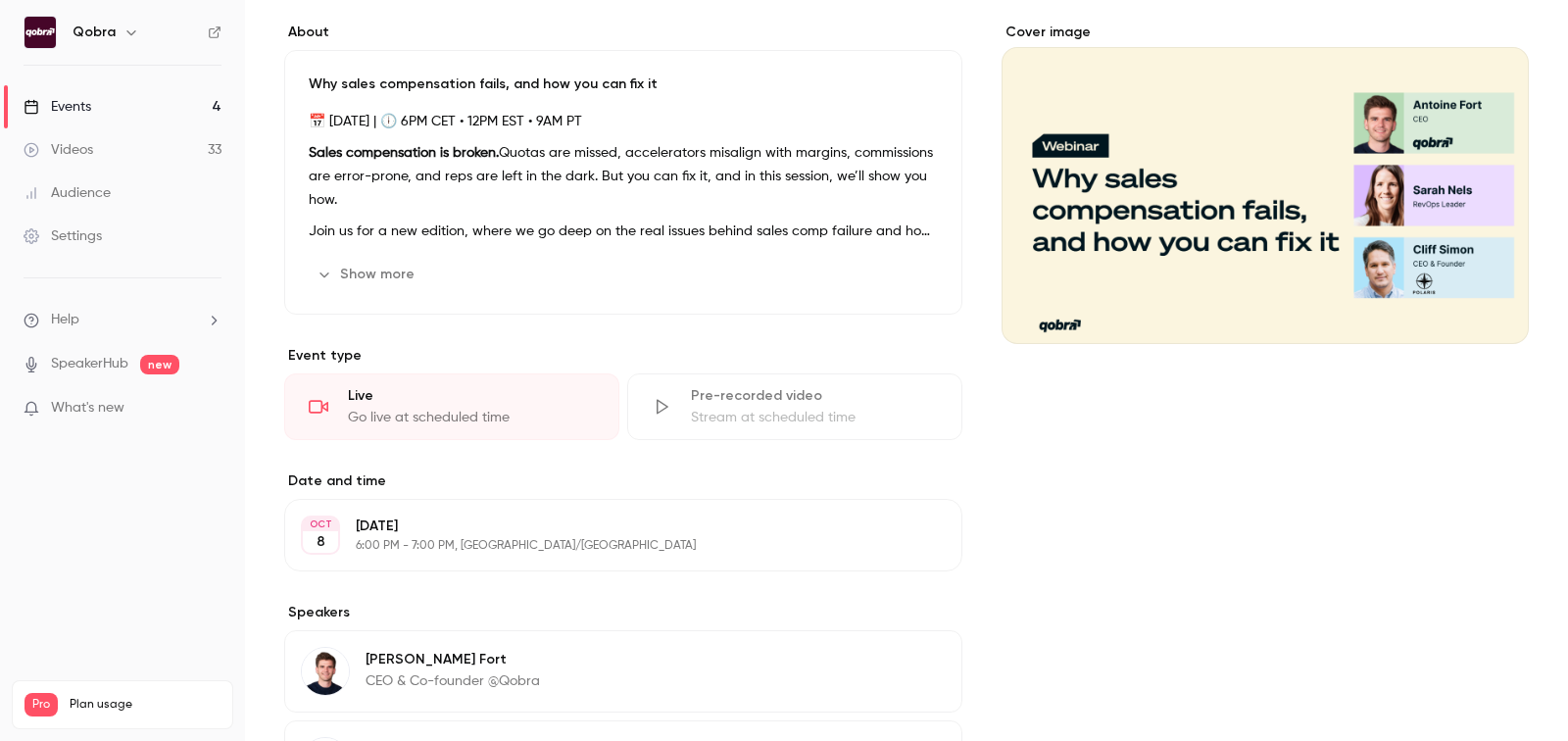
scroll to position [45, 0]
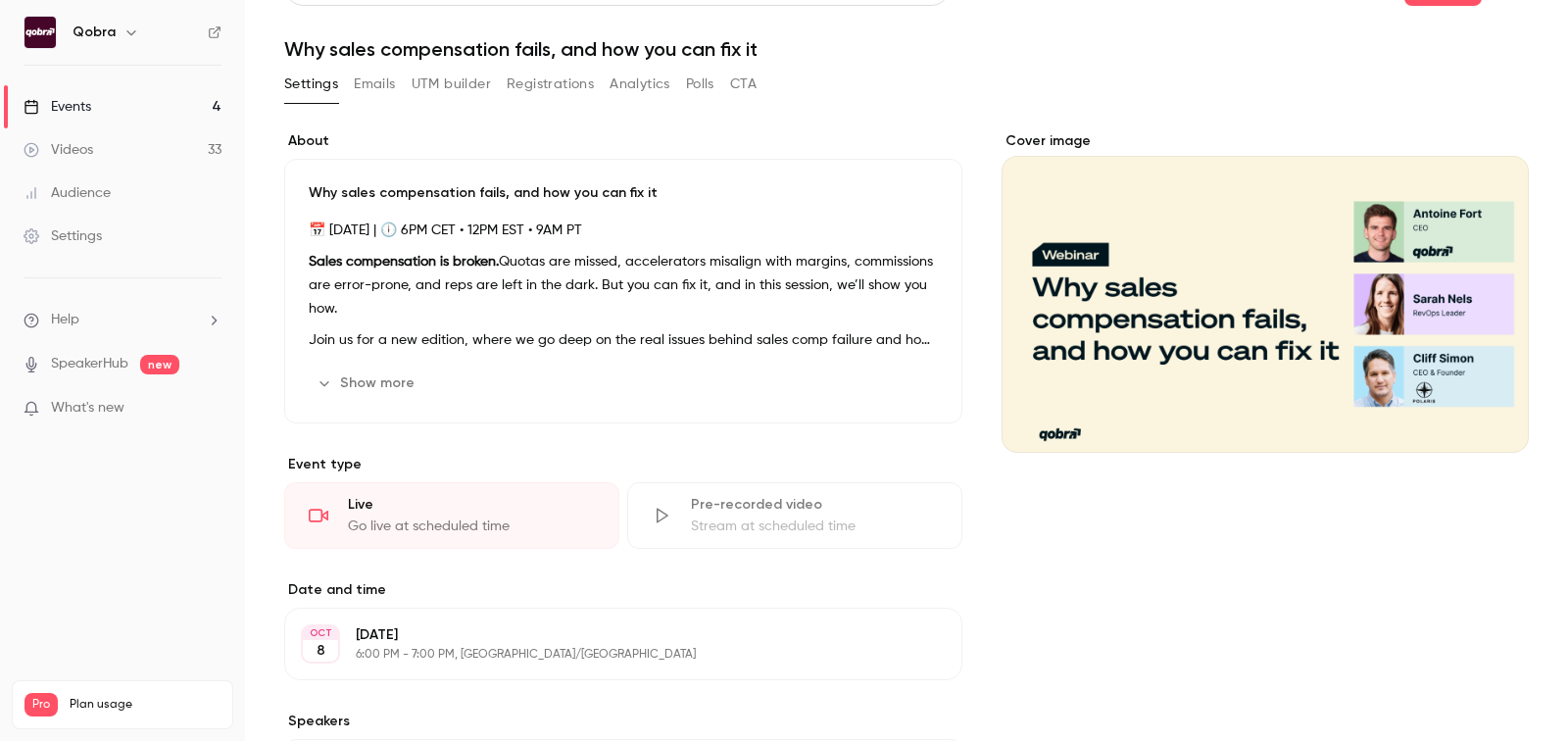
click at [369, 379] on button "Show more" at bounding box center [367, 384] width 118 height 32
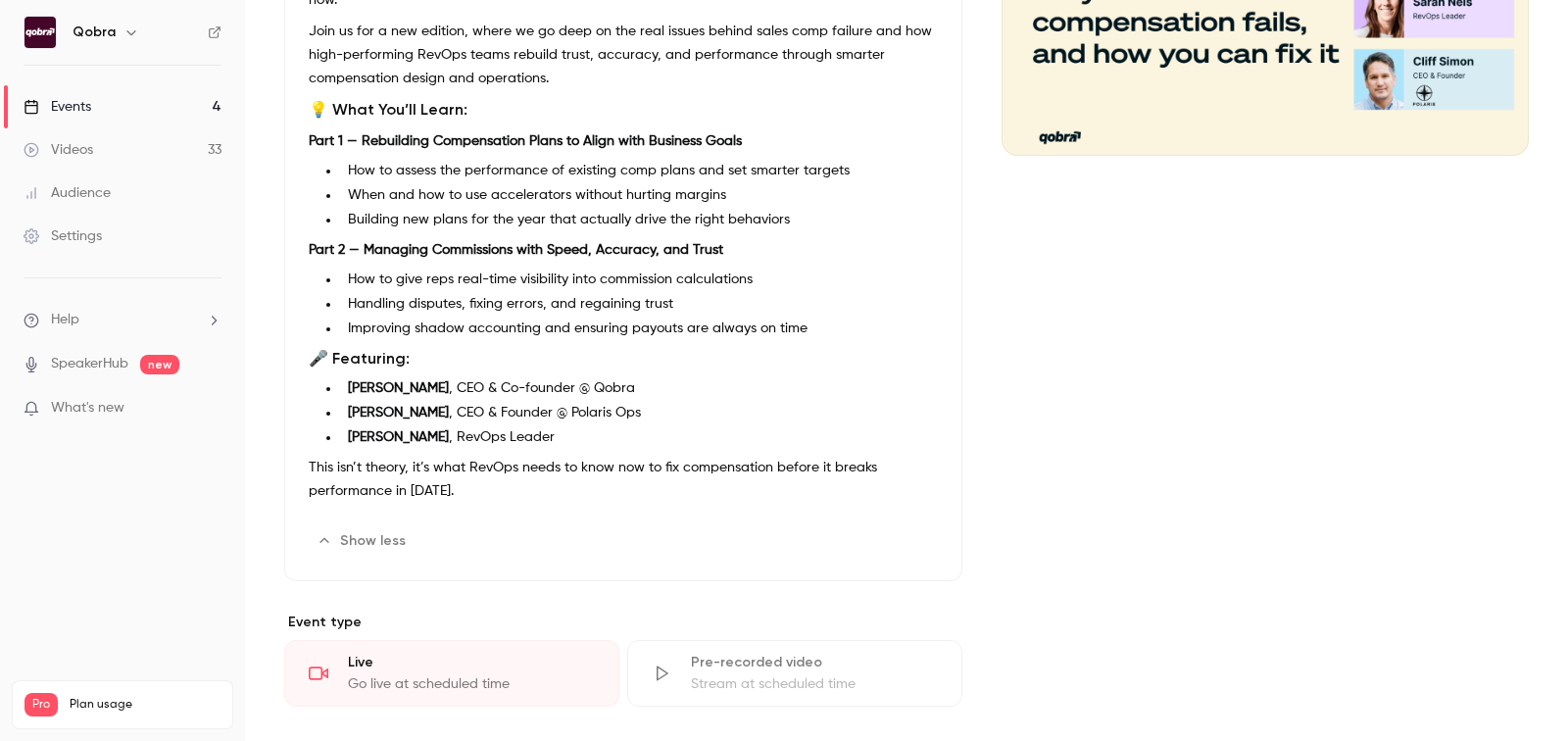
scroll to position [341, 0]
click at [894, 528] on button "Edit" at bounding box center [903, 543] width 71 height 32
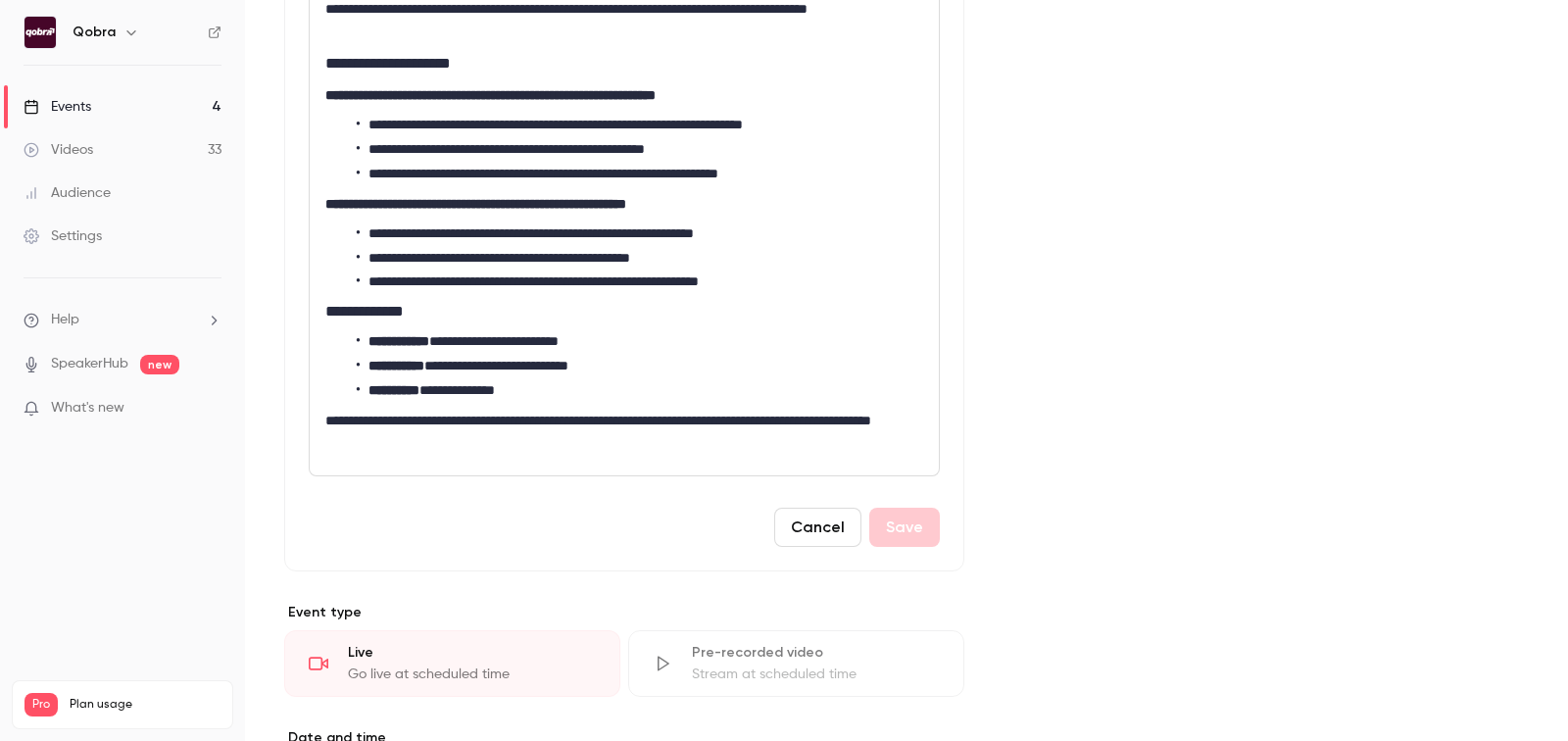
scroll to position [476, 0]
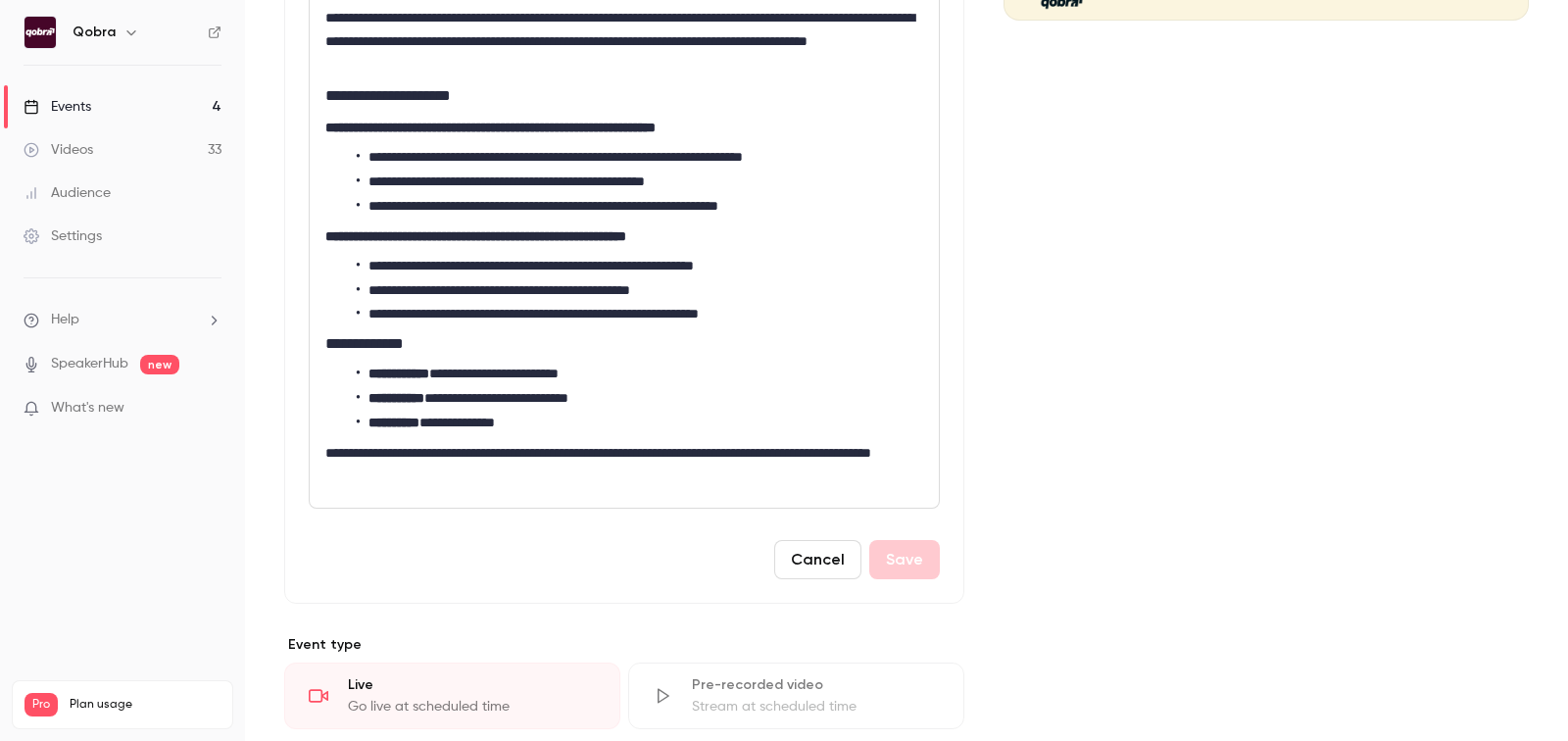
click at [507, 455] on p "**********" at bounding box center [624, 464] width 598 height 47
click at [905, 558] on button "Save" at bounding box center [905, 560] width 70 height 40
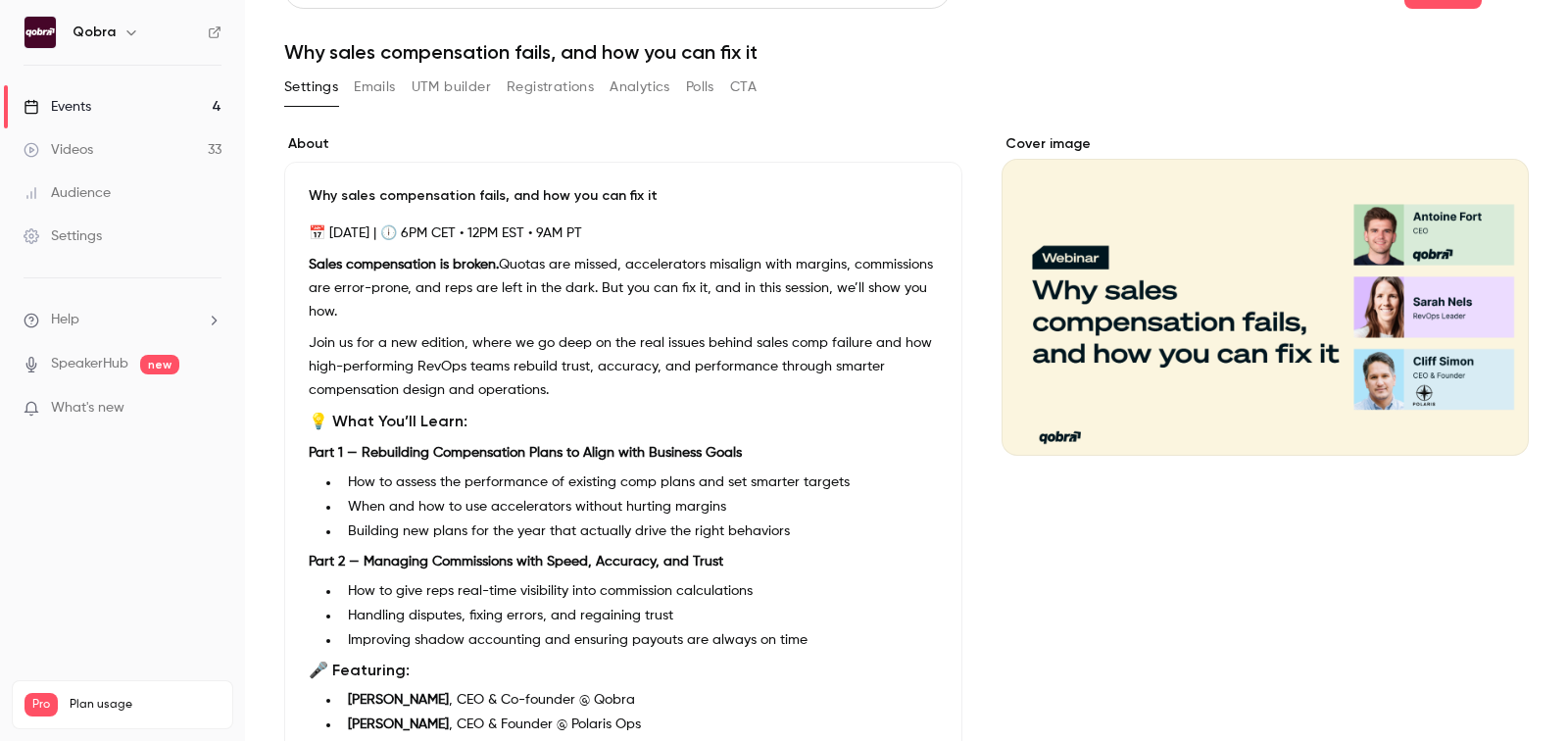
scroll to position [0, 0]
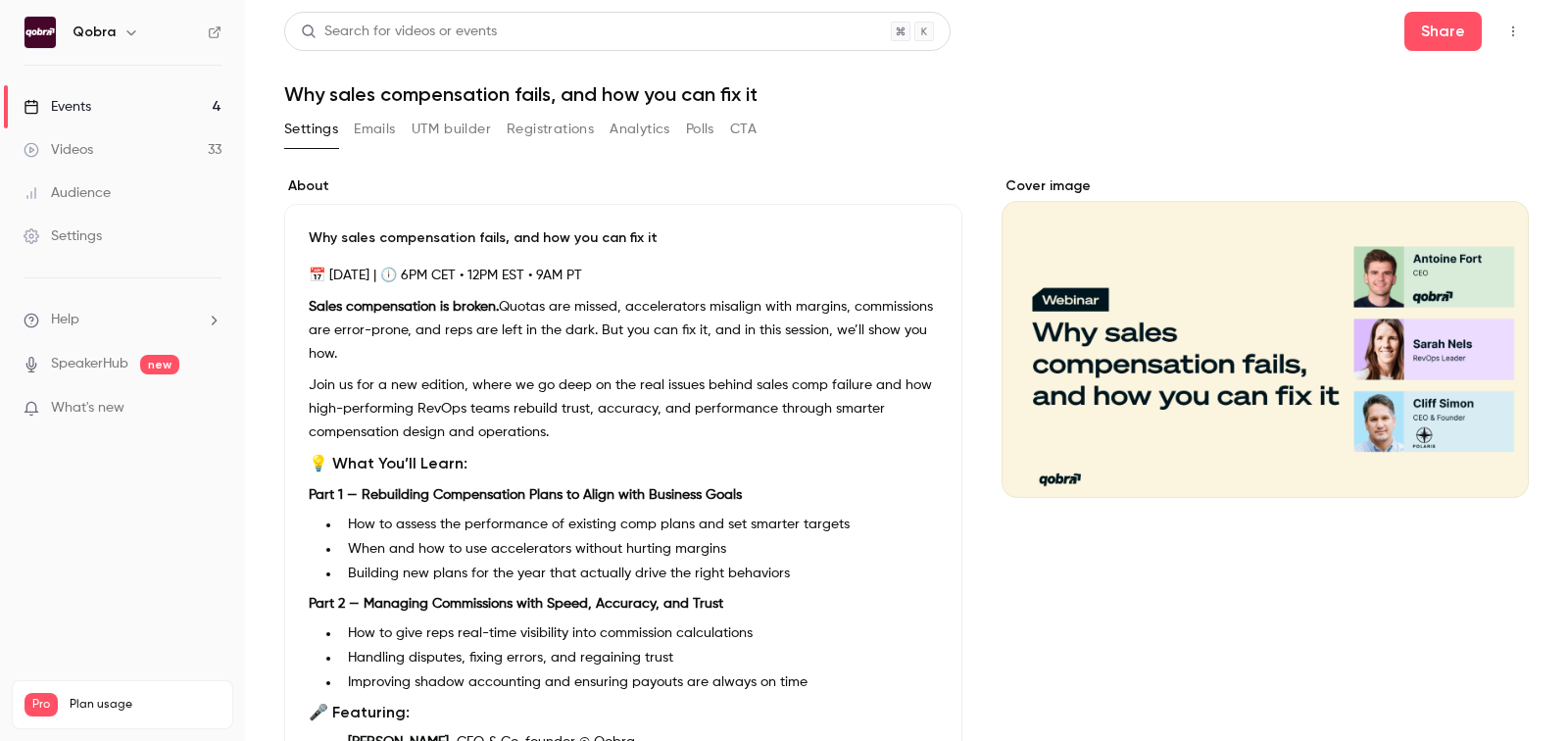
click at [154, 121] on link "Events 4" at bounding box center [122, 106] width 245 height 43
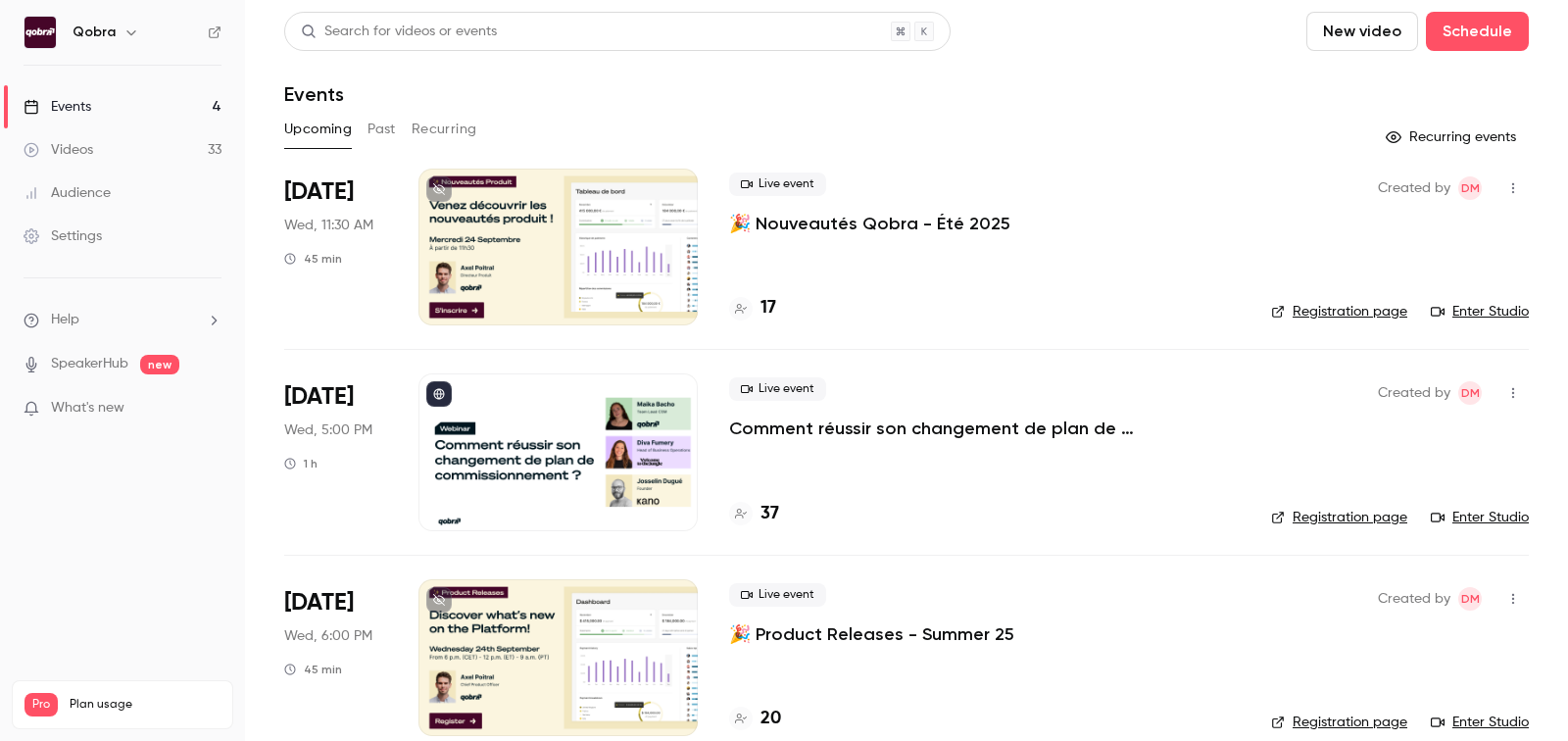
scroll to position [233, 0]
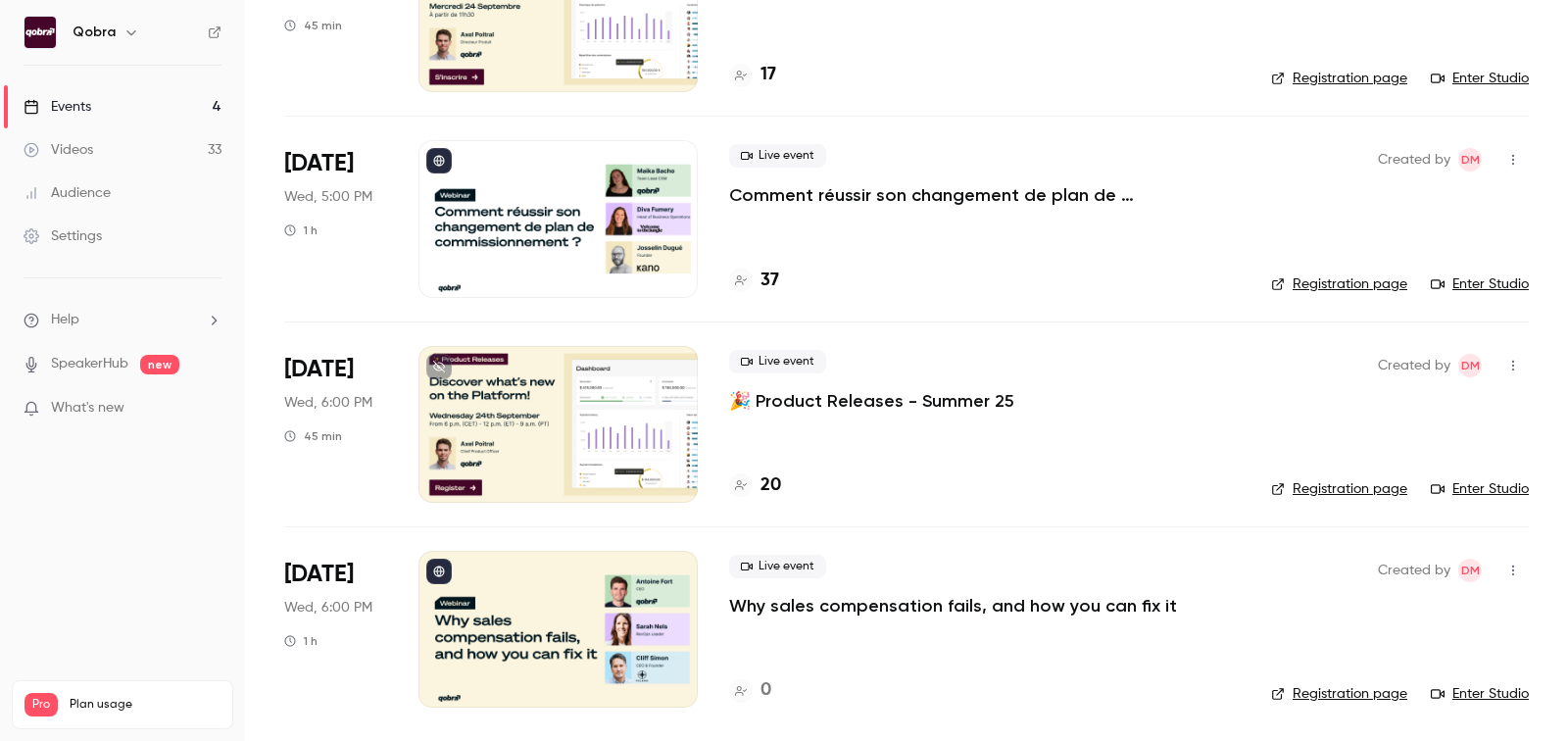
click at [764, 284] on h4 "37" at bounding box center [770, 281] width 19 height 27
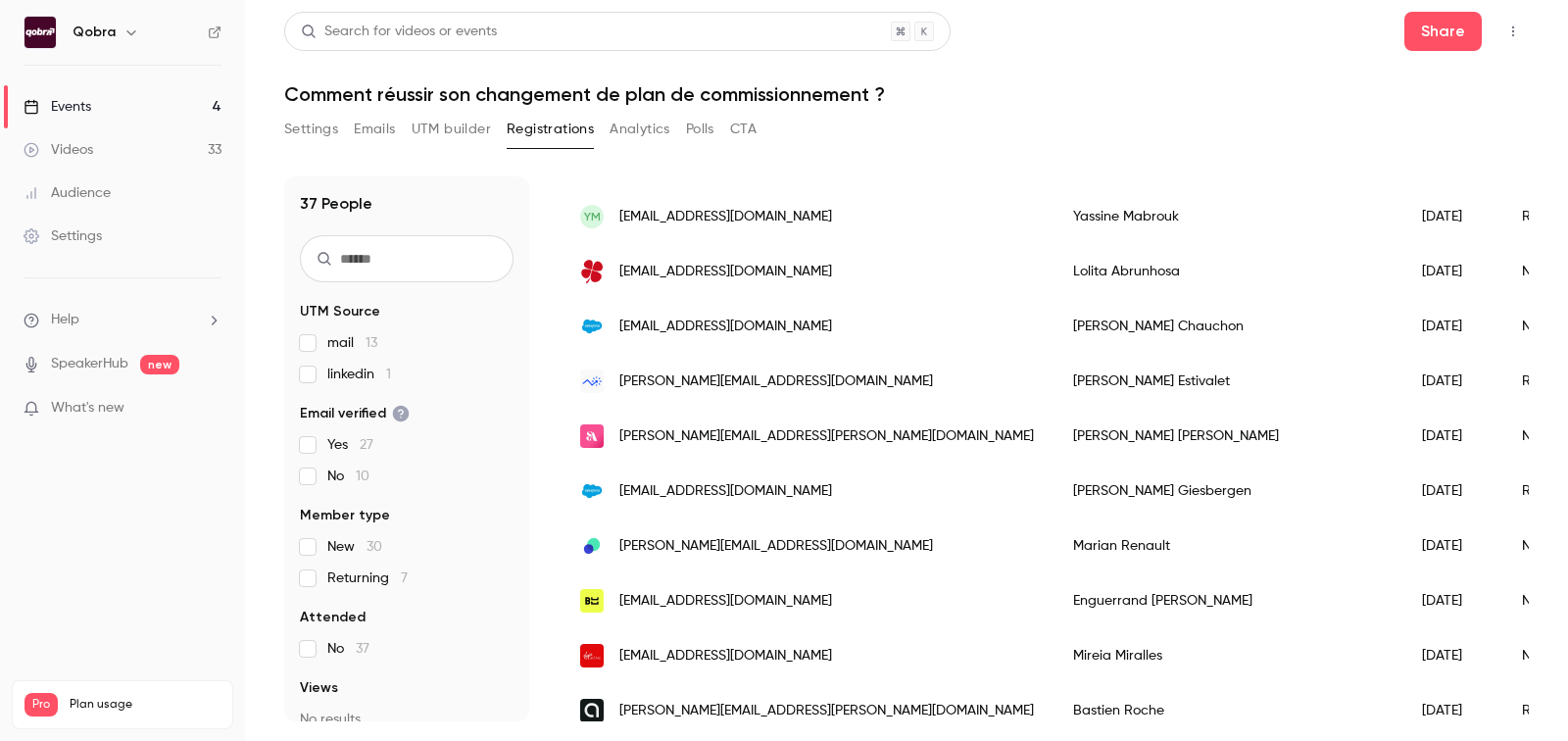
scroll to position [1671, 0]
